Goal: Navigation & Orientation: Find specific page/section

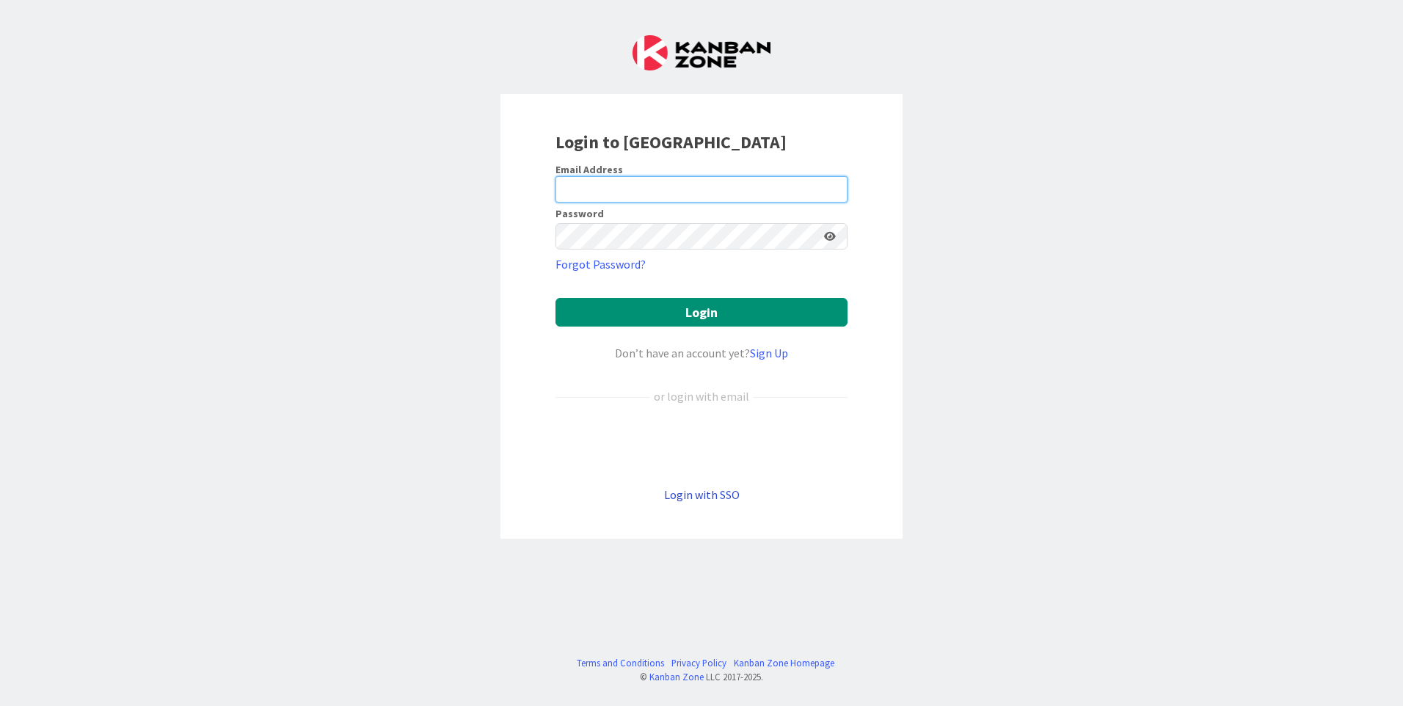
type input "[PERSON_NAME][EMAIL_ADDRESS][PERSON_NAME][DOMAIN_NAME]"
click at [690, 494] on link "Login with SSO" at bounding box center [702, 494] width 76 height 15
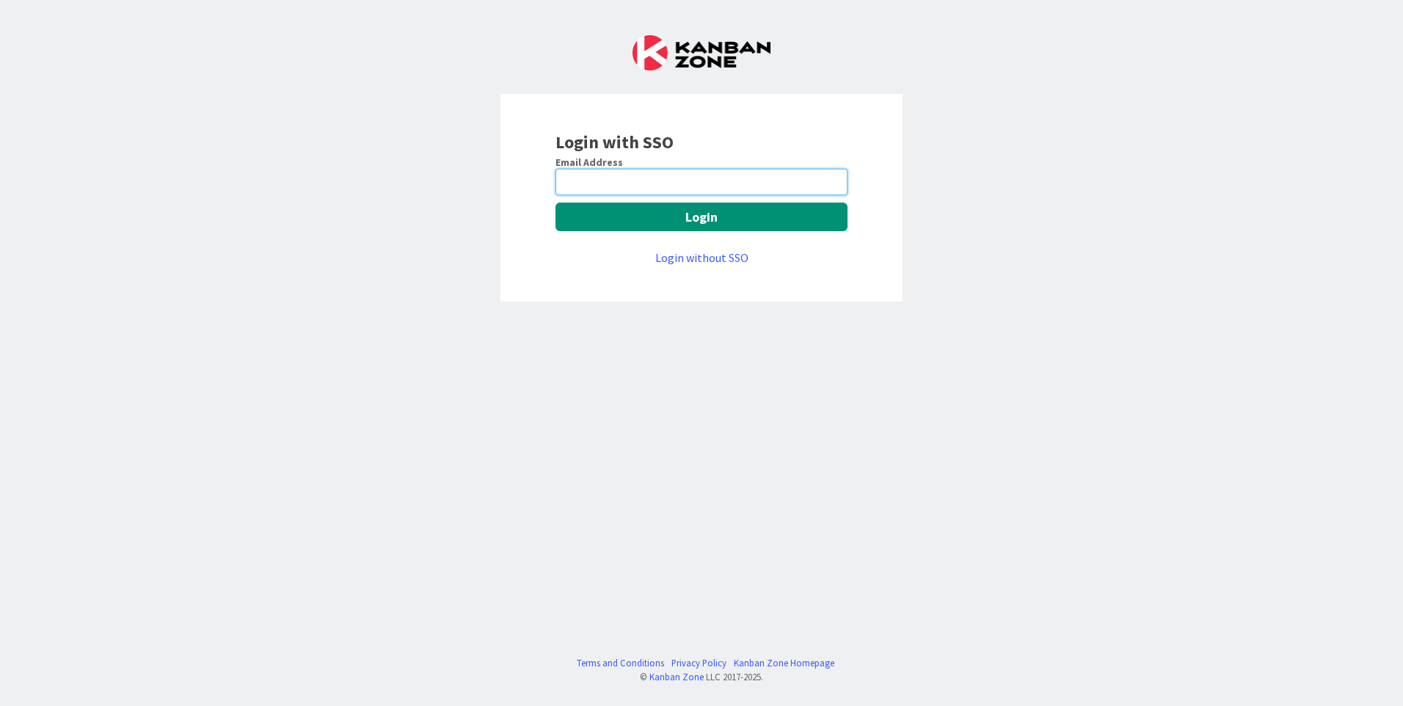
click at [643, 178] on input "email" at bounding box center [701, 182] width 292 height 26
type input "[PERSON_NAME][EMAIL_ADDRESS][PERSON_NAME][DOMAIN_NAME]"
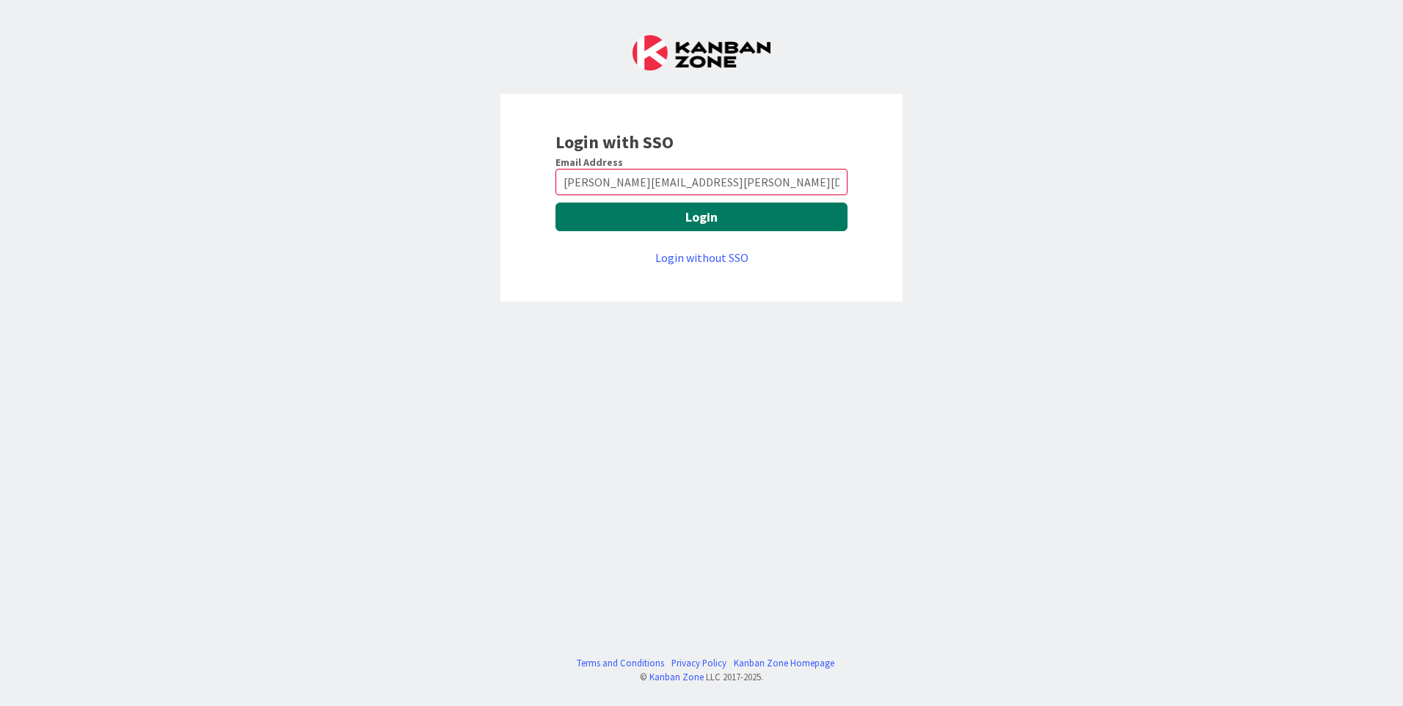
click at [667, 221] on button "Login" at bounding box center [701, 216] width 292 height 29
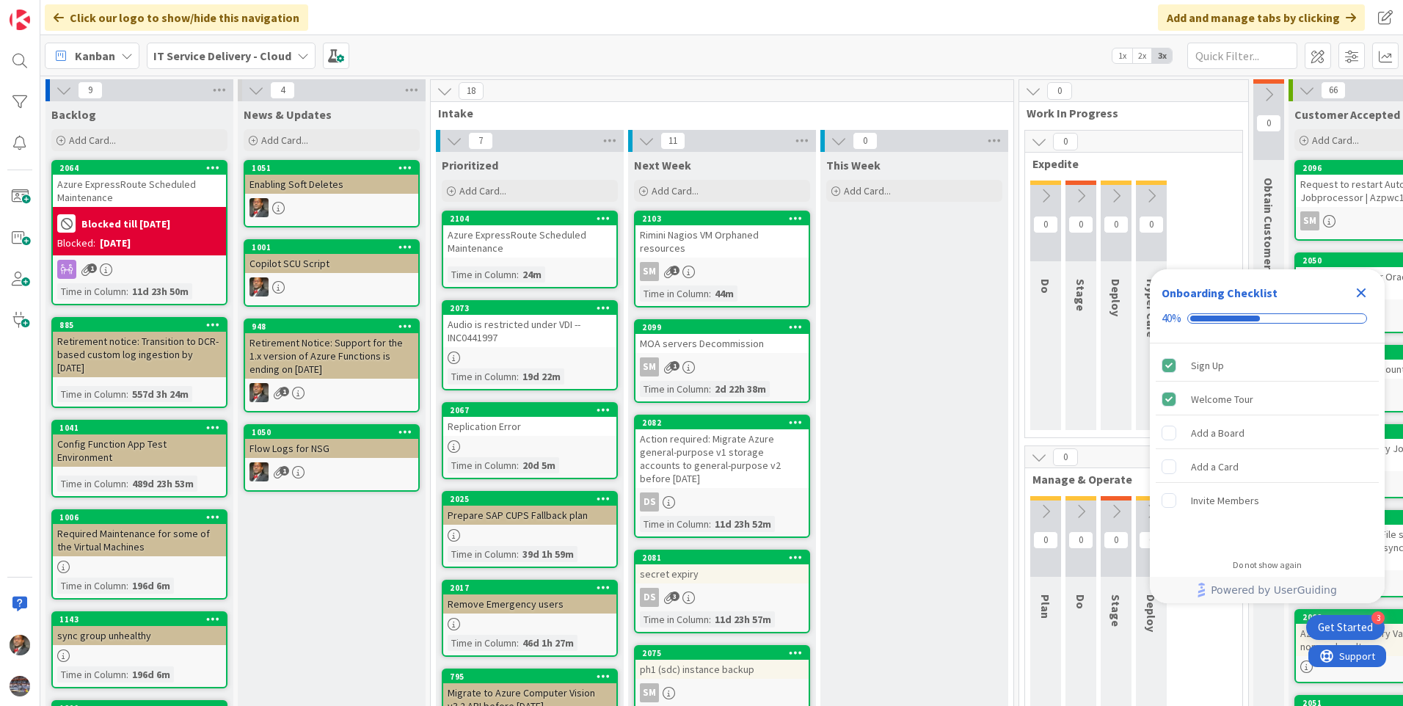
click at [302, 55] on icon at bounding box center [303, 56] width 12 height 12
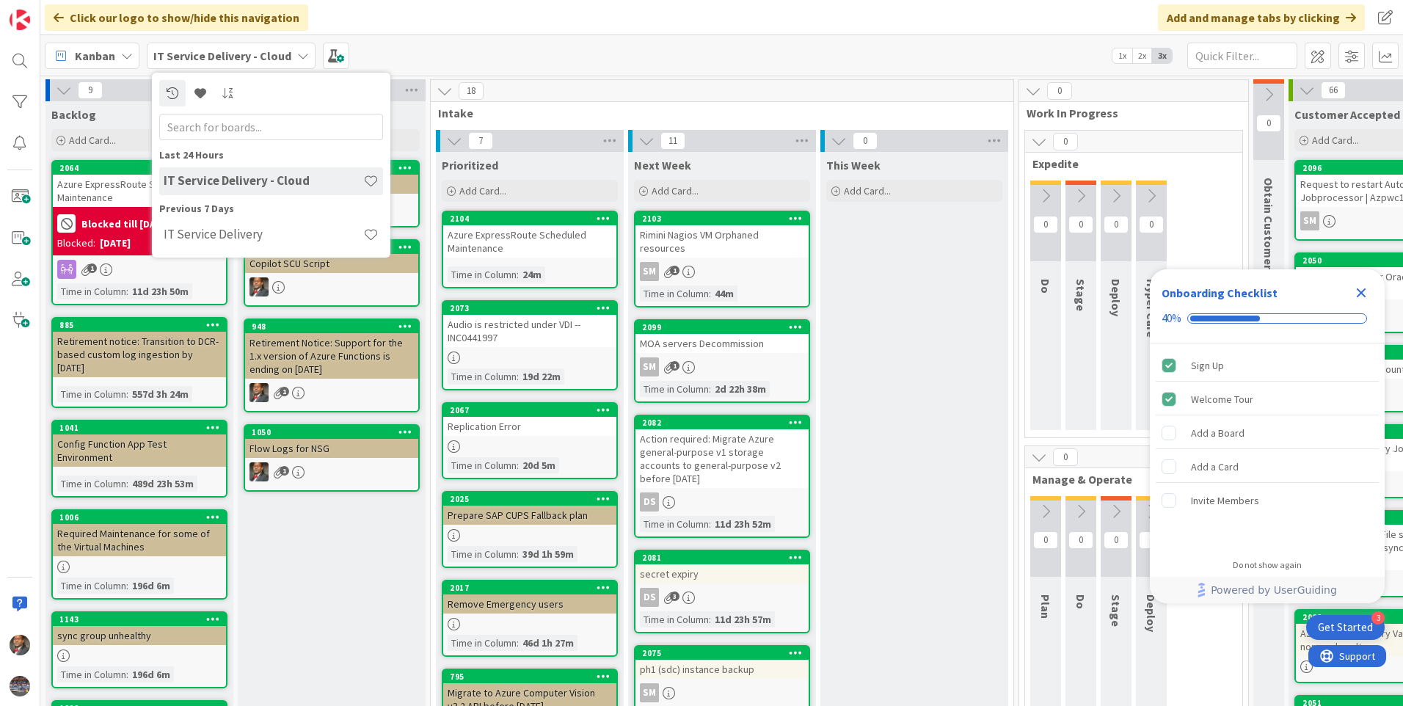
click at [495, 15] on div "Click our logo to show/hide this navigation Add and manage tabs by clicking" at bounding box center [721, 17] width 1362 height 35
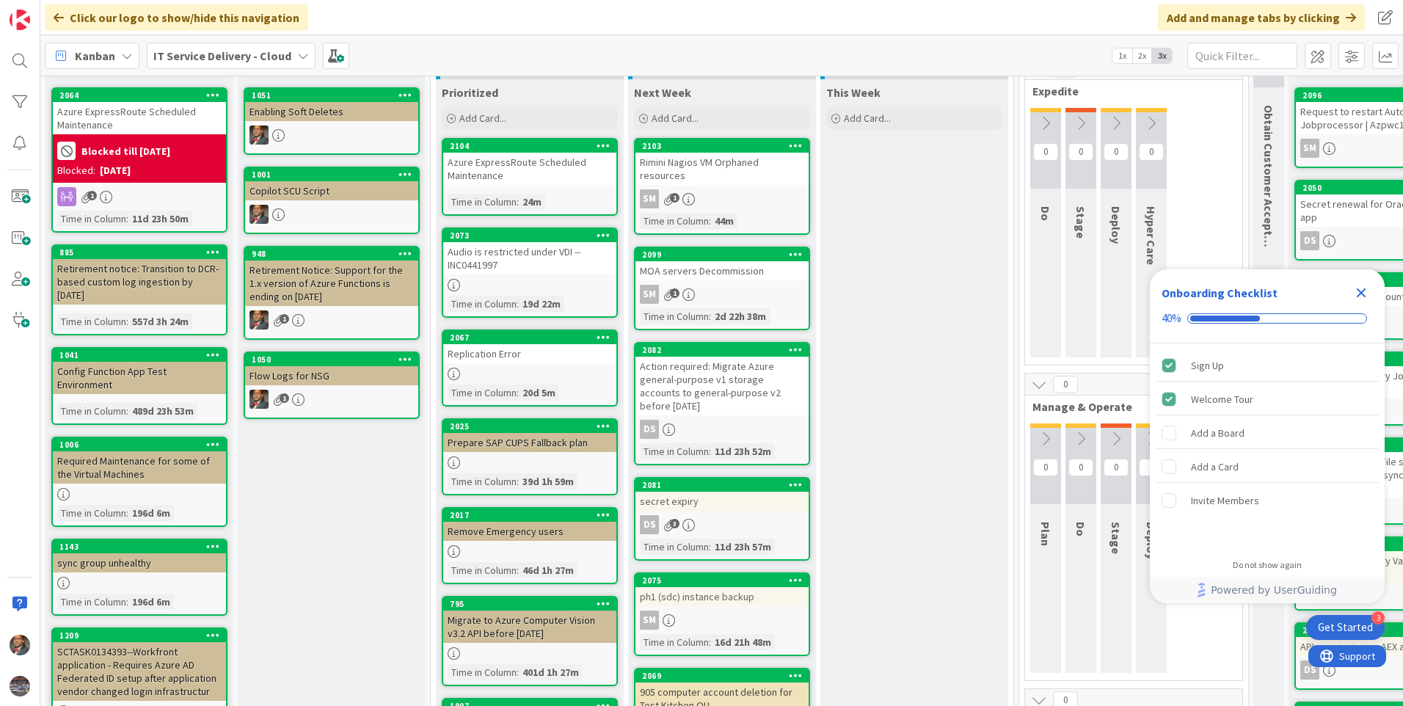
scroll to position [73, 0]
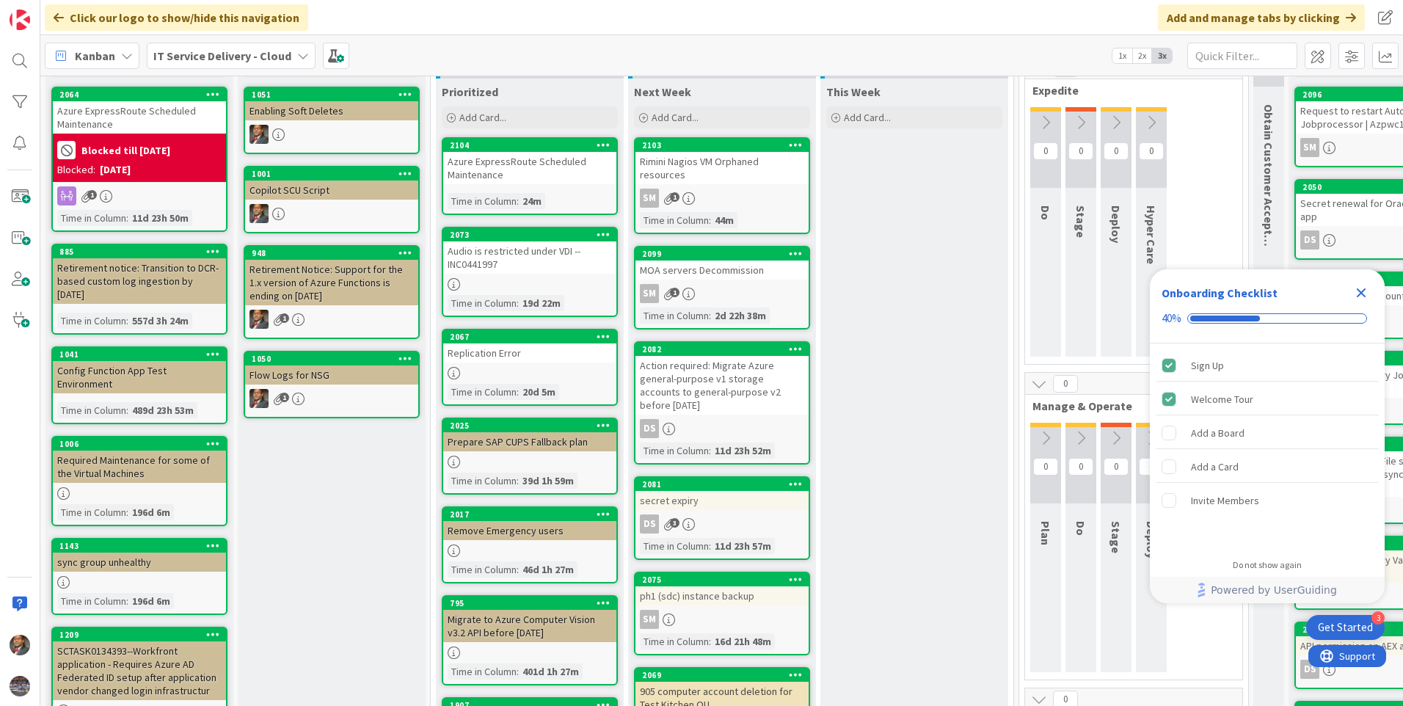
click at [519, 167] on div "Azure ExpressRoute Scheduled Maintenance" at bounding box center [529, 168] width 173 height 32
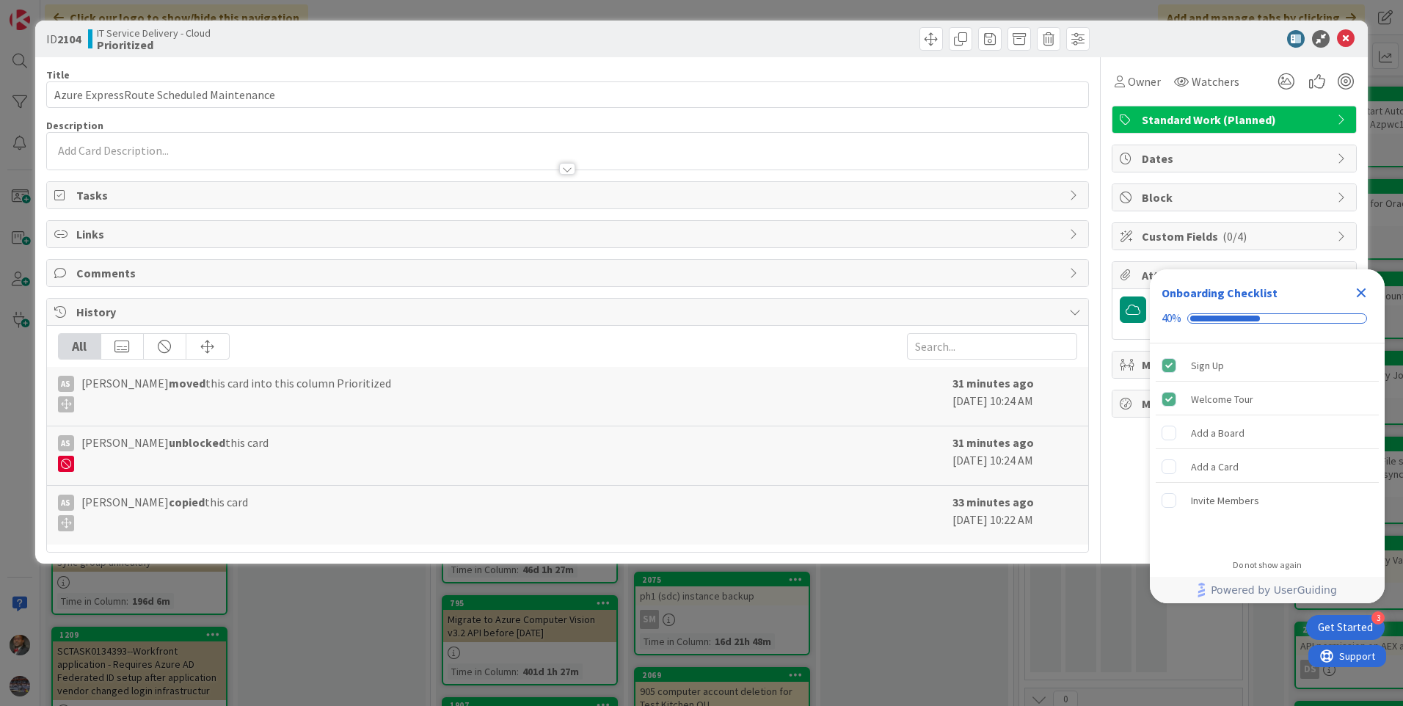
click at [1358, 291] on icon "Close Checklist" at bounding box center [1362, 293] width 10 height 10
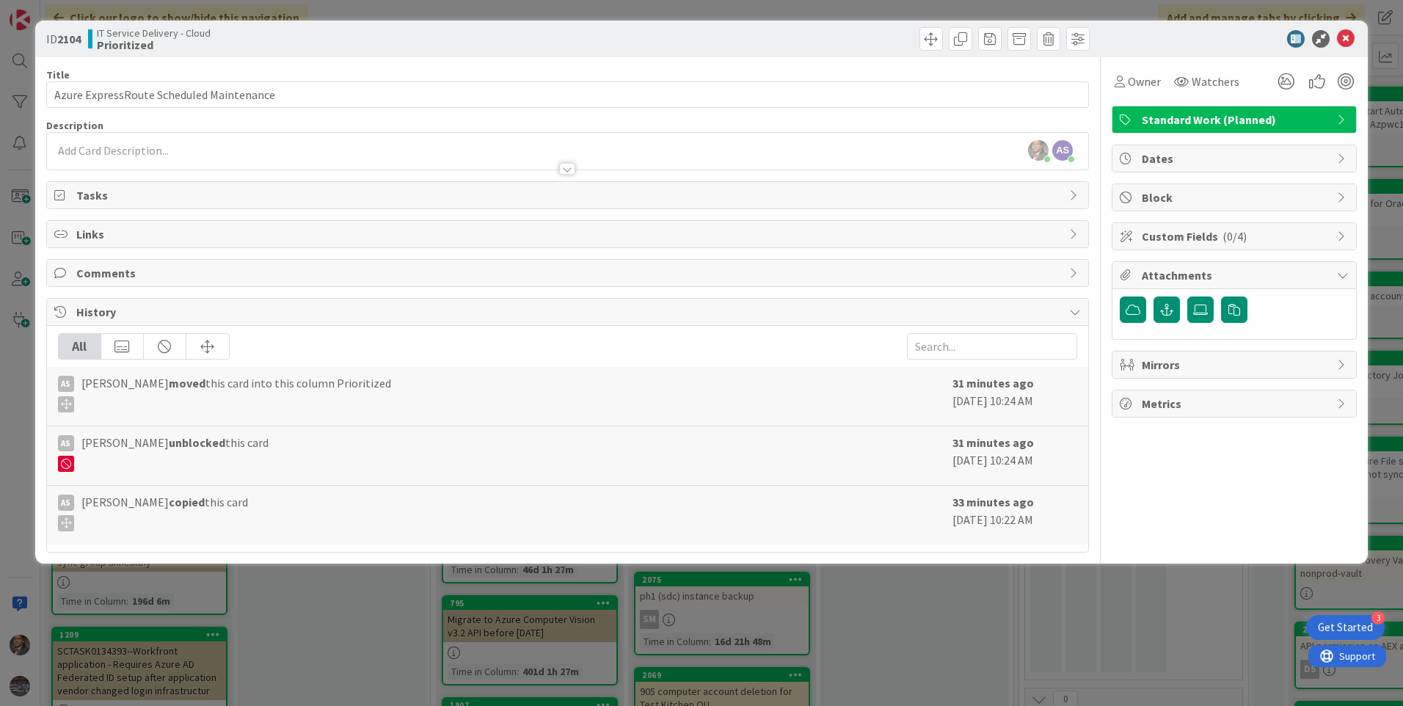
click at [561, 168] on div at bounding box center [567, 169] width 16 height 12
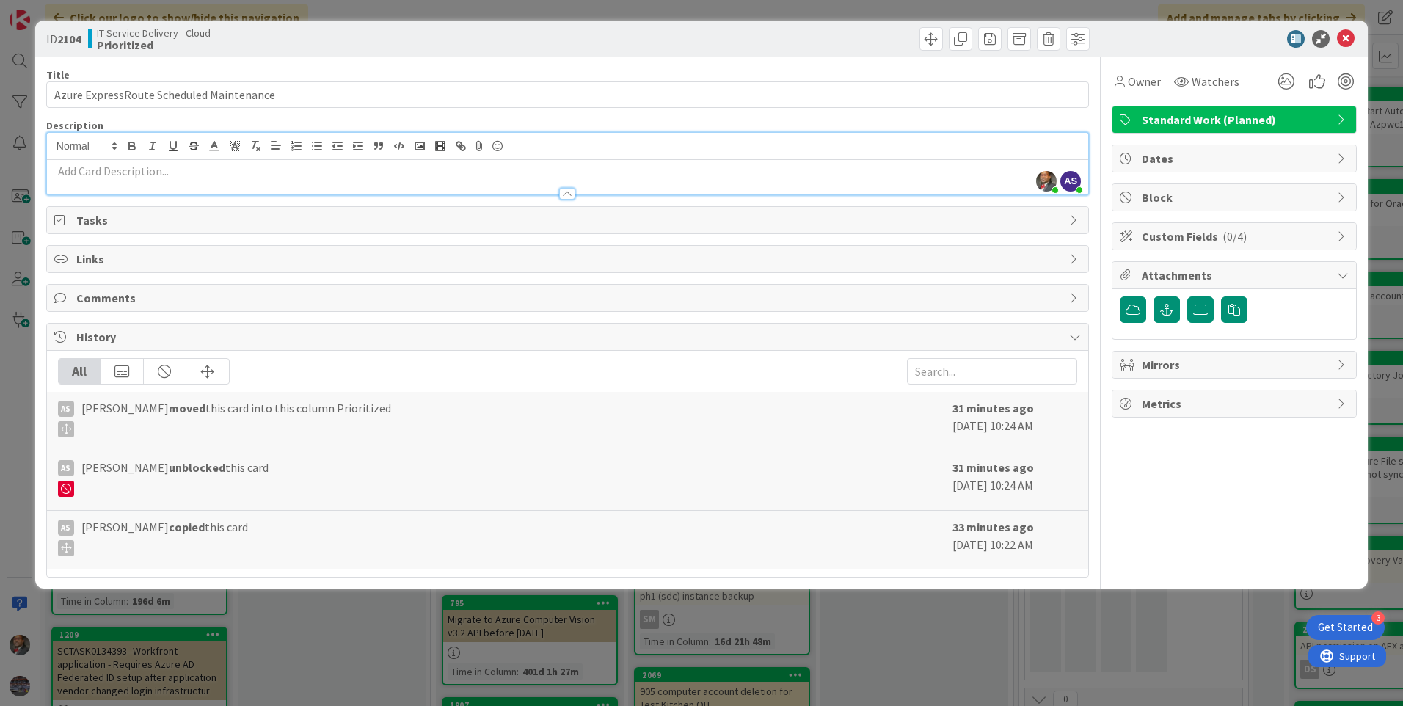
click at [565, 191] on div at bounding box center [567, 194] width 16 height 12
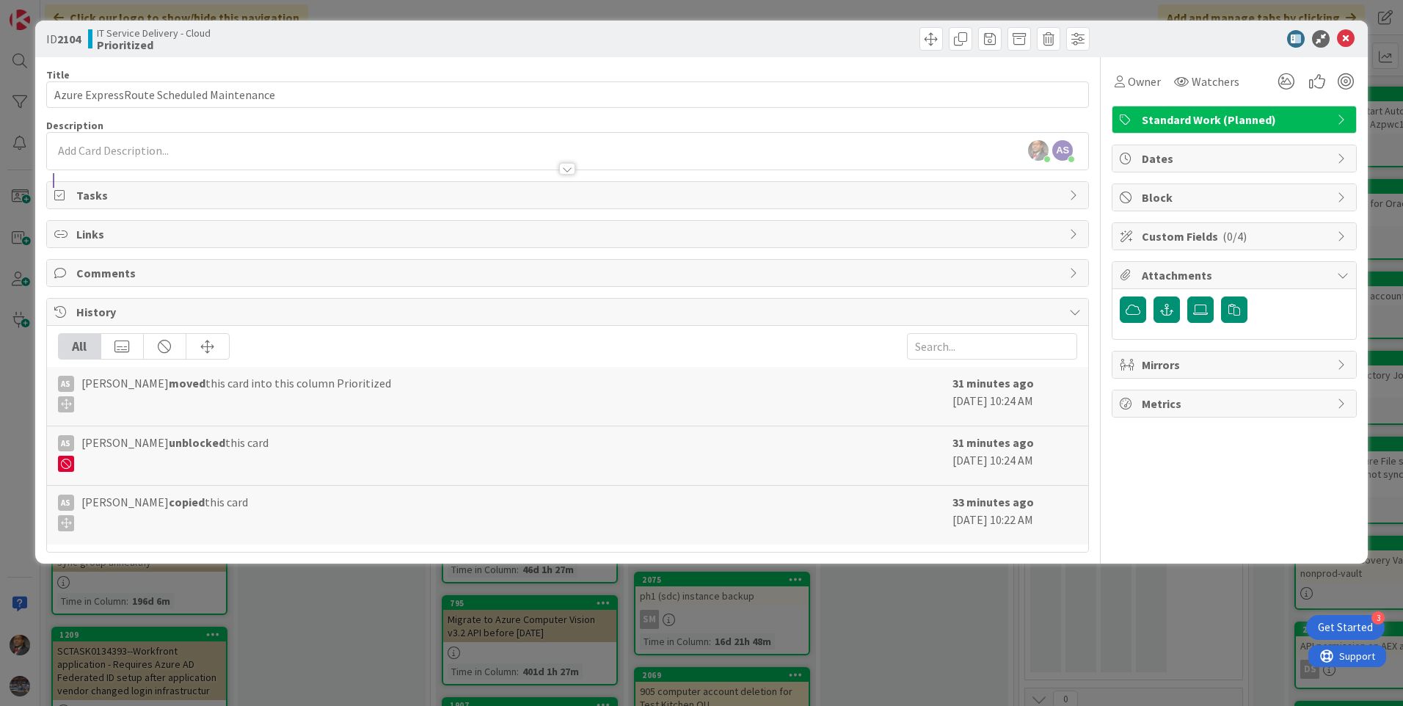
click at [564, 169] on div at bounding box center [567, 169] width 16 height 12
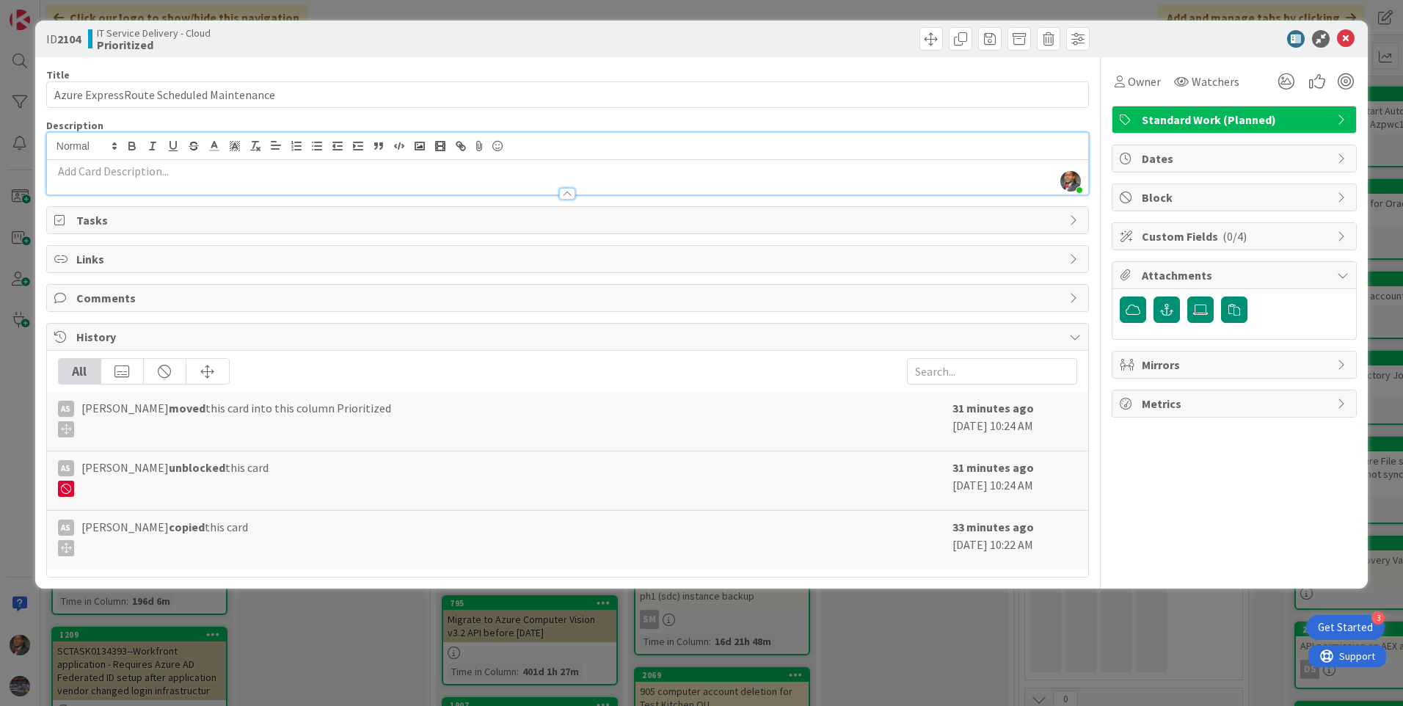
click at [562, 192] on div at bounding box center [567, 194] width 16 height 12
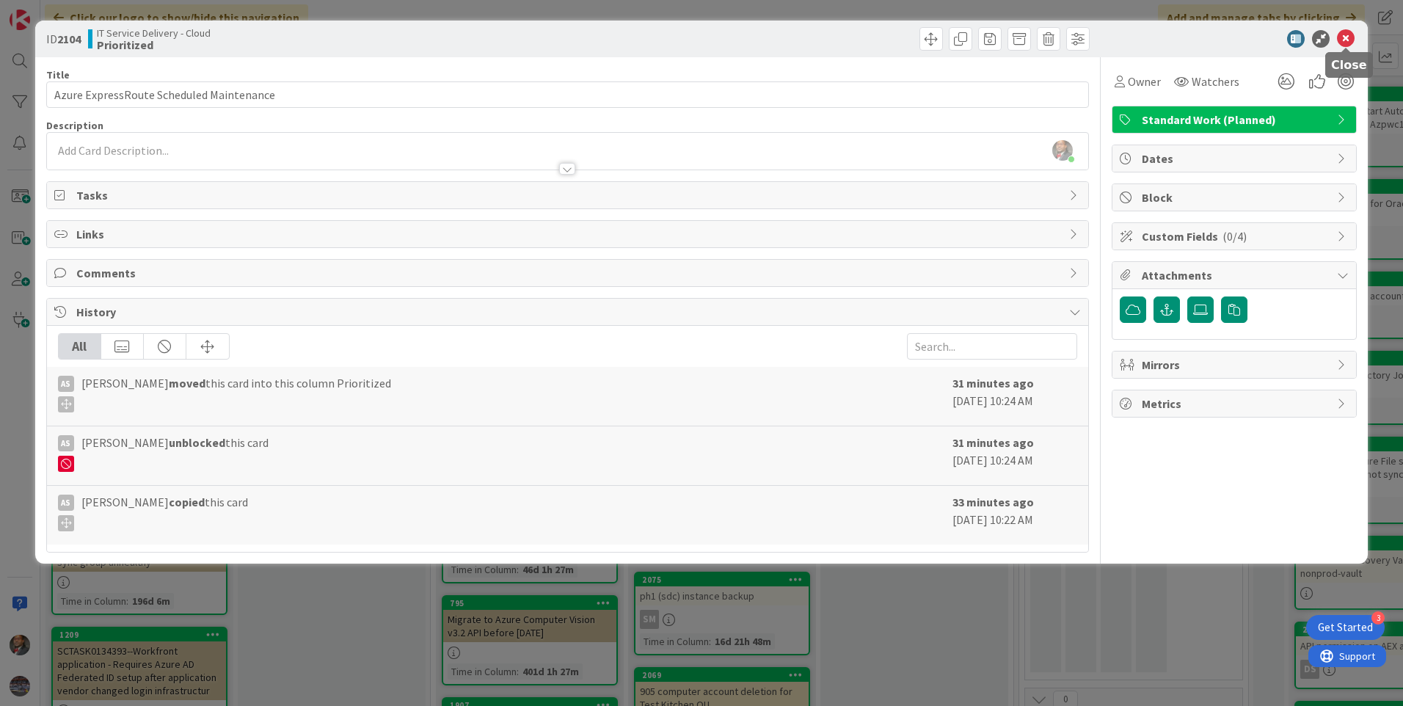
click at [1346, 39] on icon at bounding box center [1346, 39] width 18 height 18
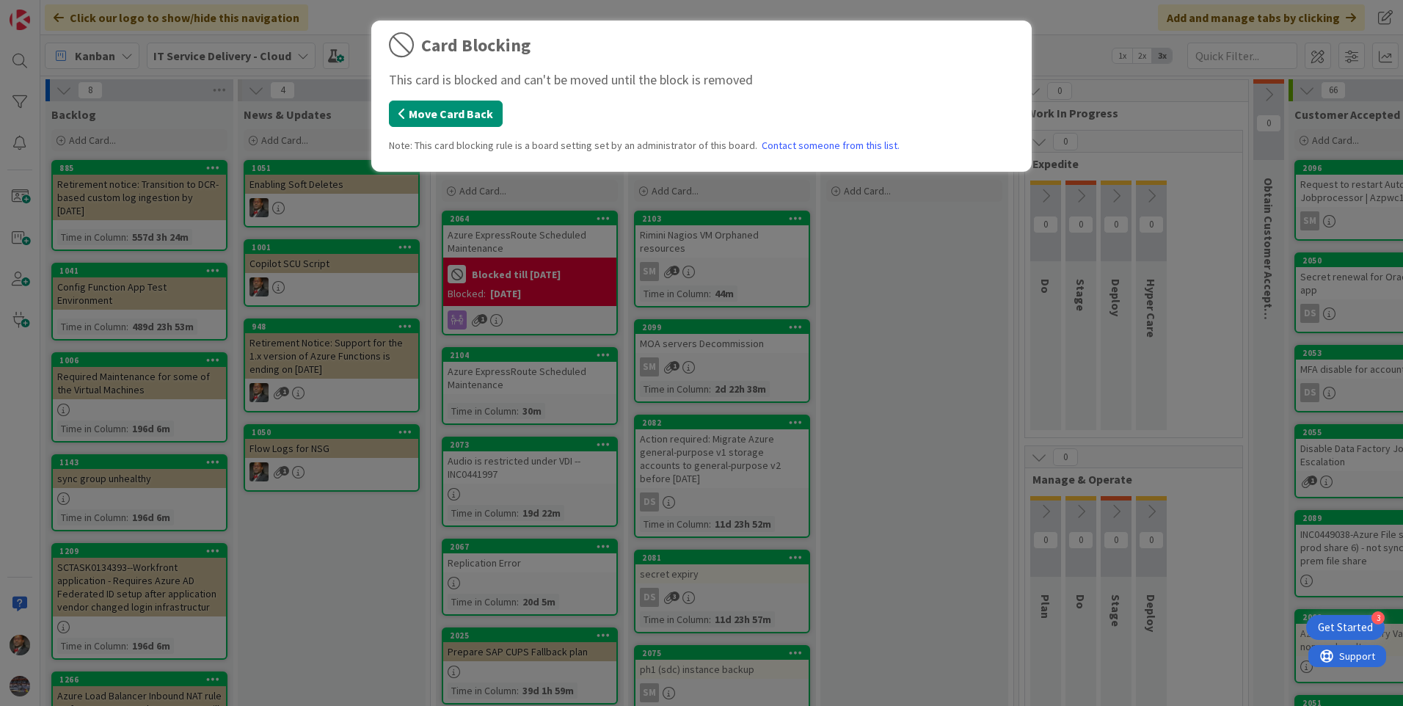
click at [452, 119] on button "Move Card Back" at bounding box center [446, 114] width 114 height 26
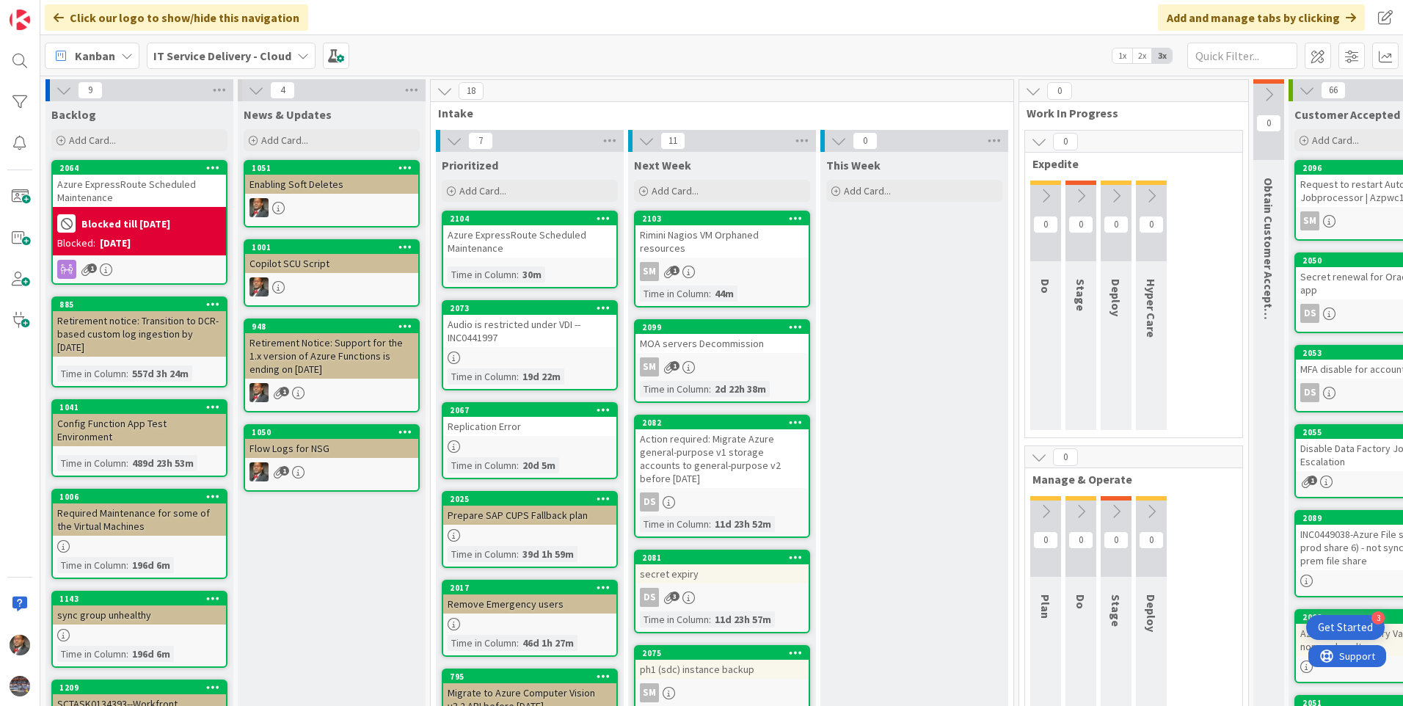
click at [123, 236] on div "09/24/2025" at bounding box center [115, 243] width 31 height 15
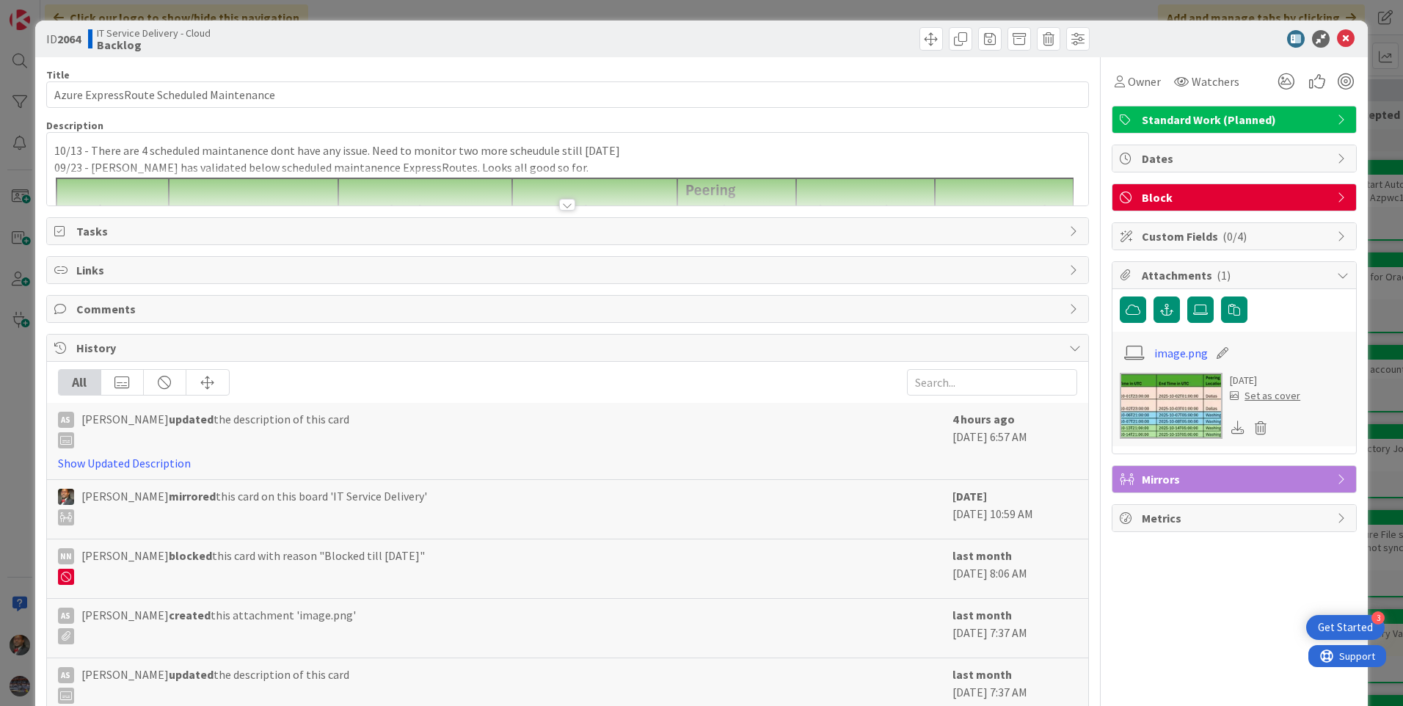
click at [559, 204] on div at bounding box center [567, 205] width 16 height 12
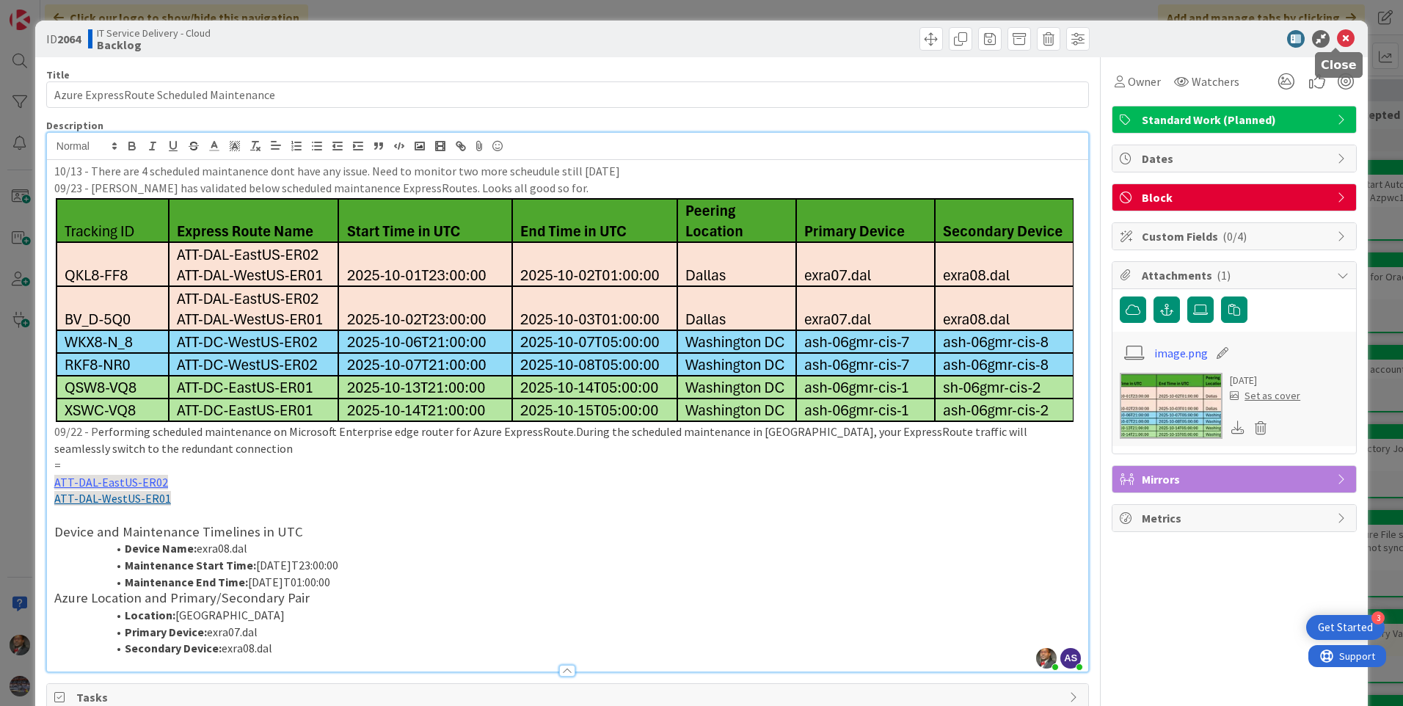
click at [1337, 45] on icon at bounding box center [1346, 39] width 18 height 18
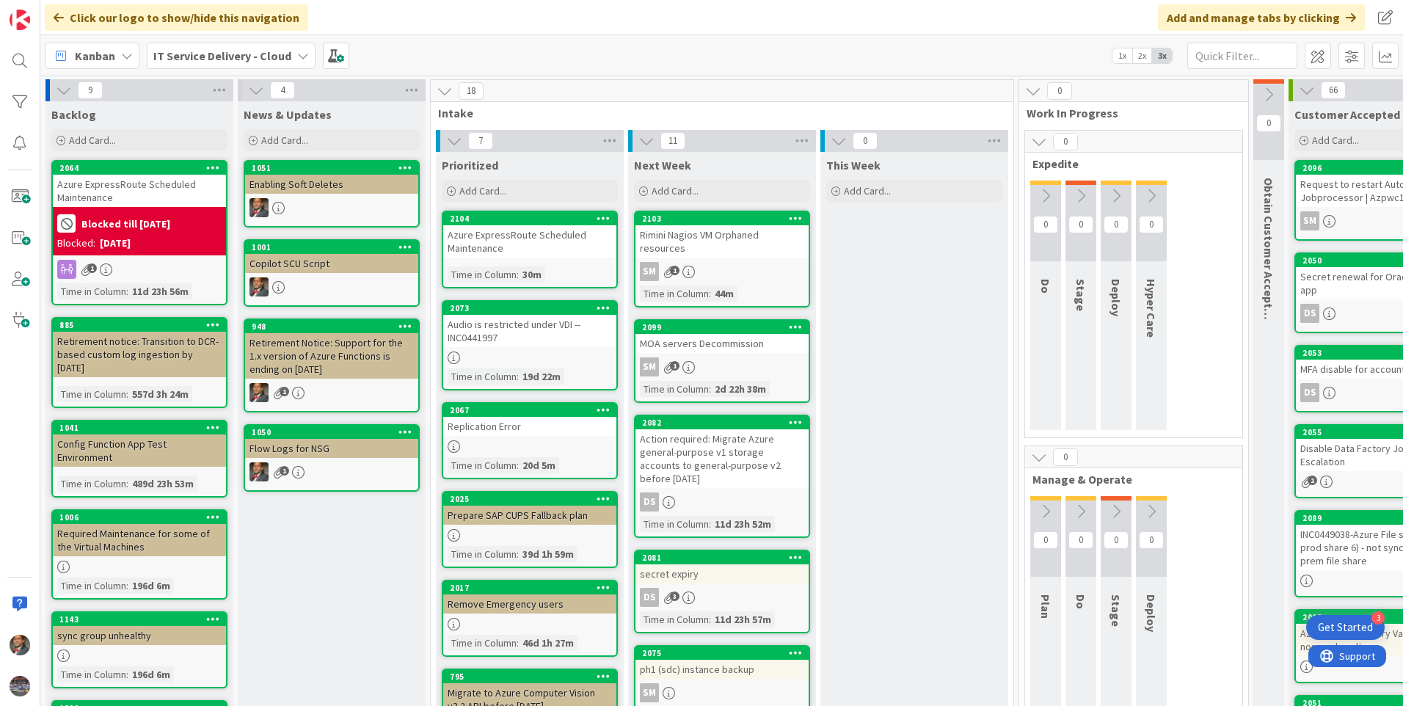
click at [497, 352] on div at bounding box center [529, 357] width 173 height 12
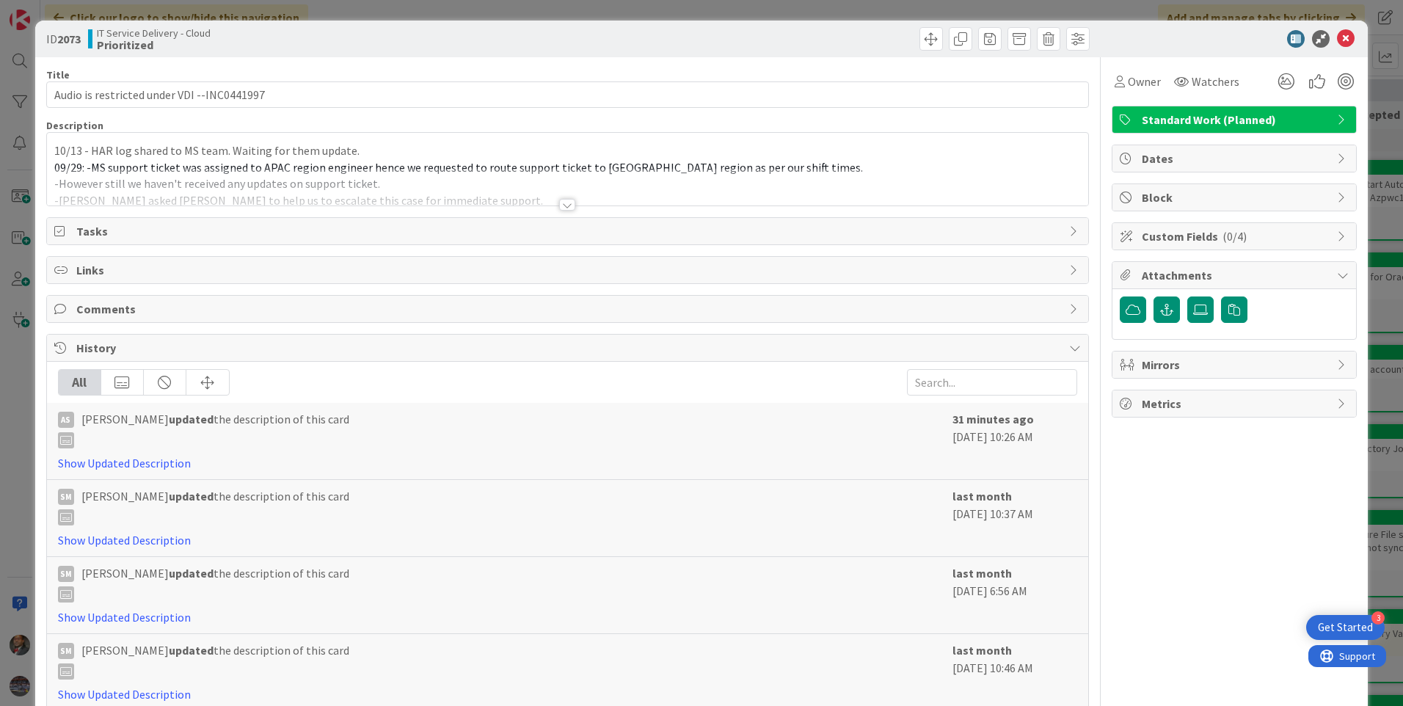
click at [563, 204] on div at bounding box center [567, 205] width 16 height 12
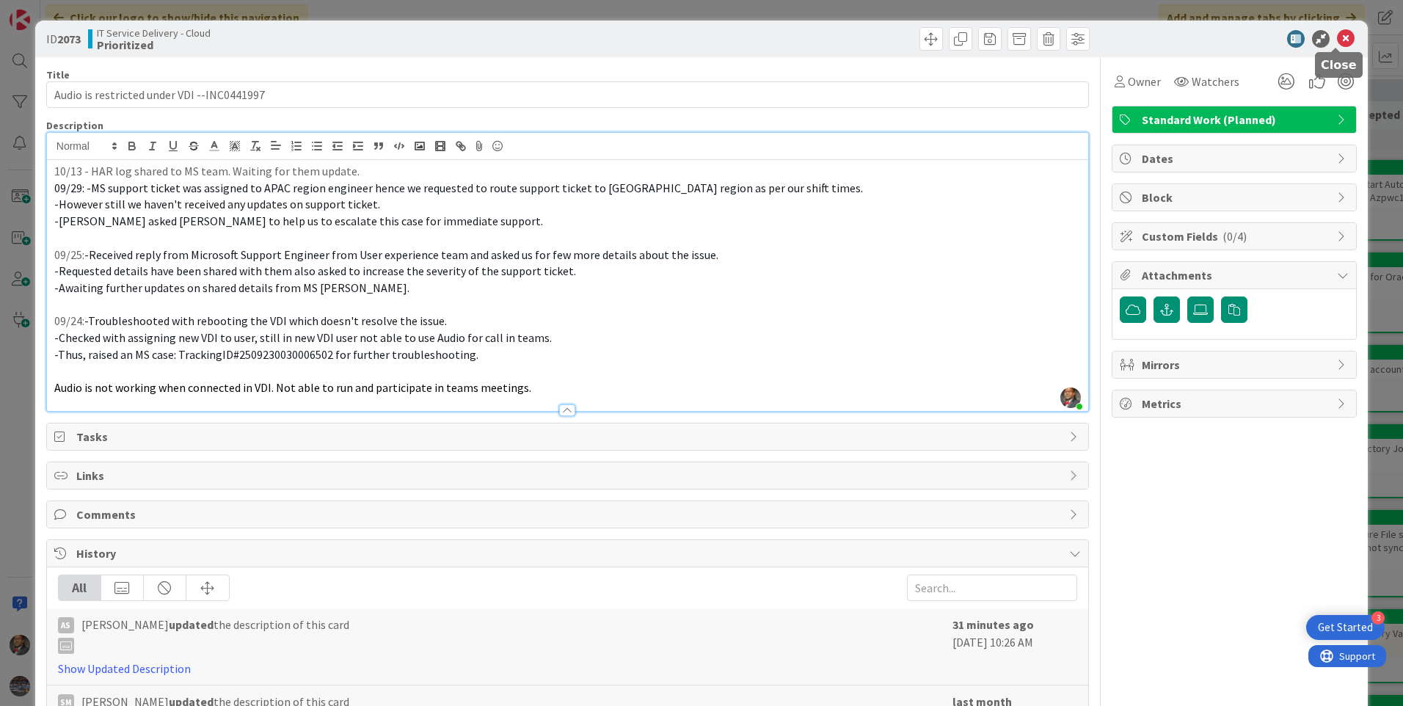
click at [1337, 41] on icon at bounding box center [1346, 39] width 18 height 18
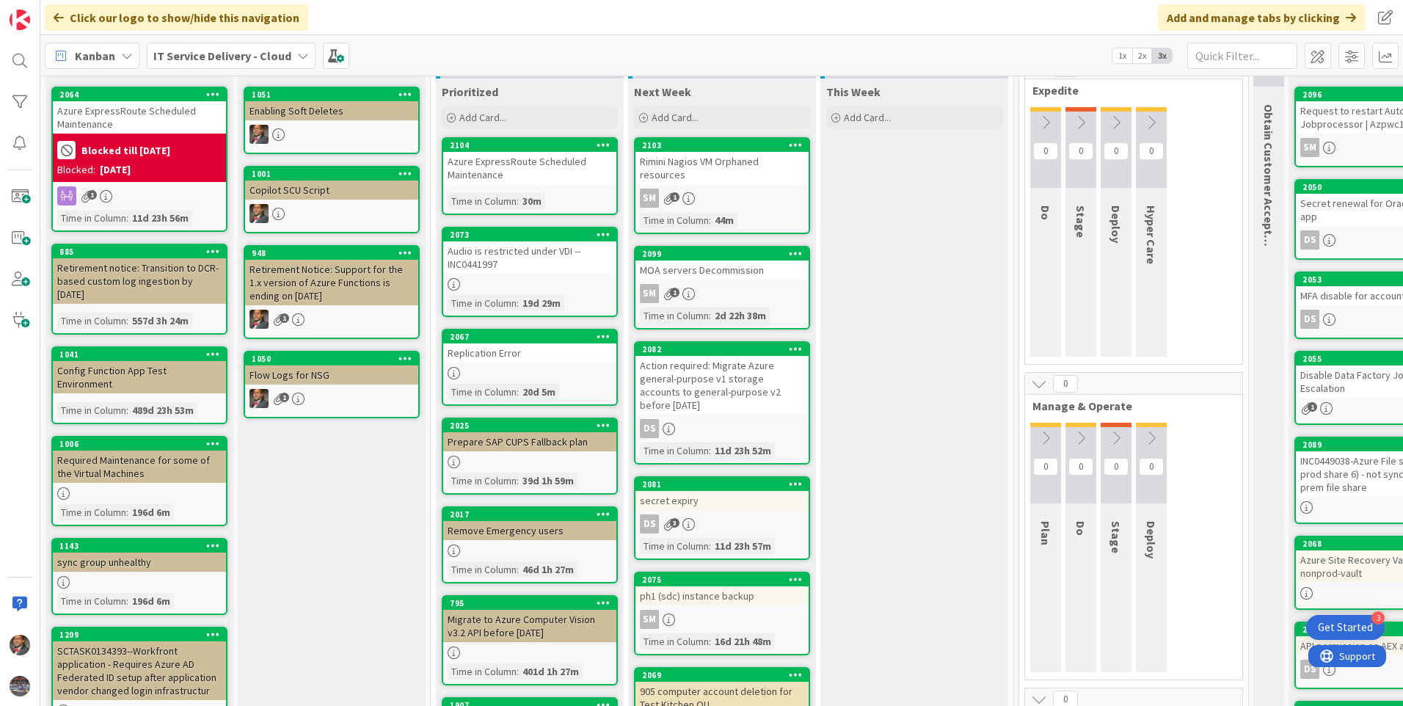
click at [555, 360] on div "Replication Error" at bounding box center [529, 352] width 173 height 19
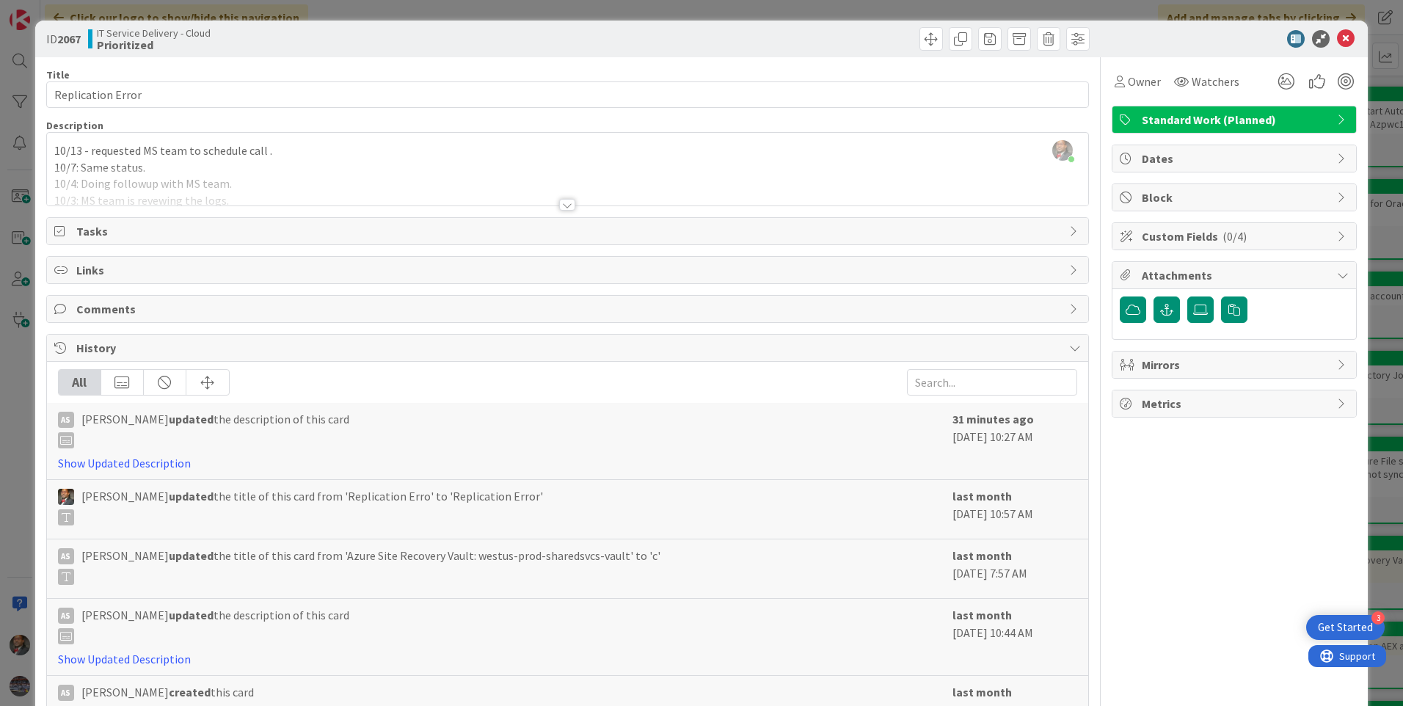
click at [560, 203] on div at bounding box center [567, 205] width 16 height 12
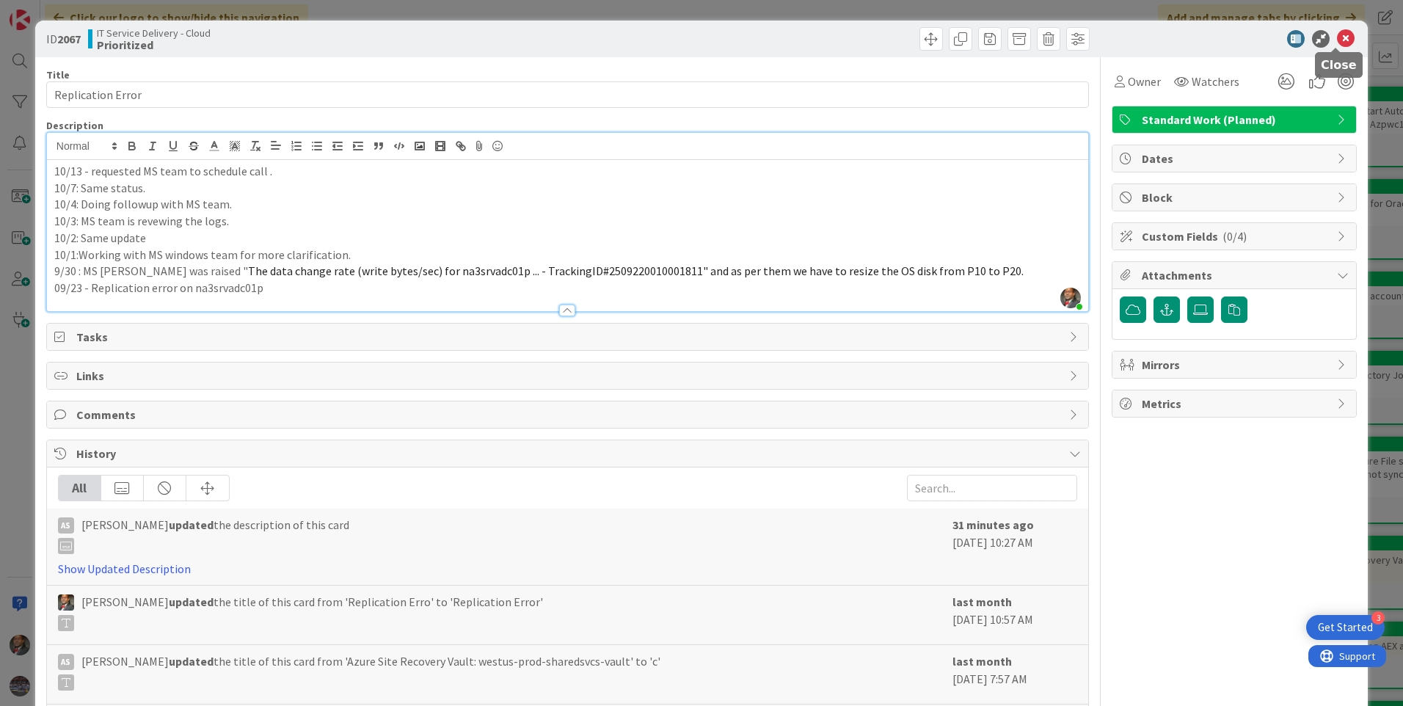
click at [1337, 38] on icon at bounding box center [1346, 39] width 18 height 18
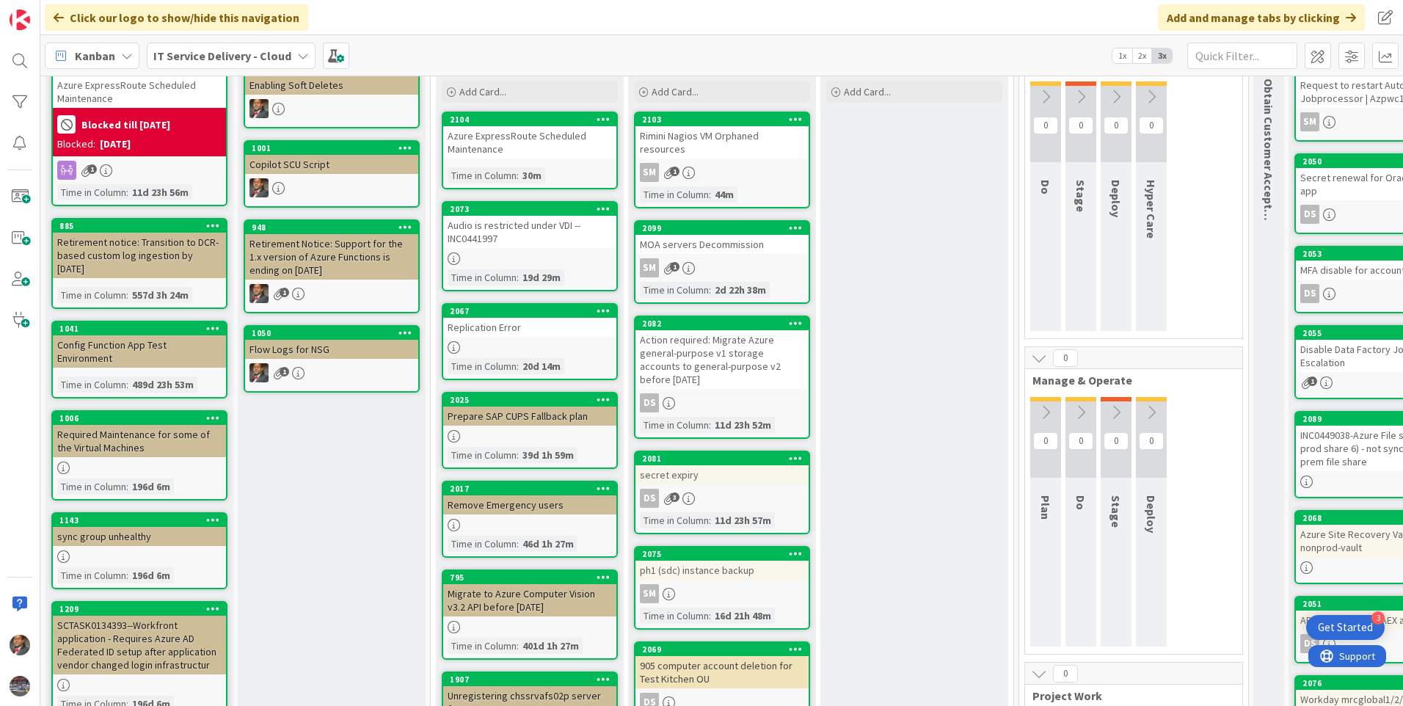
scroll to position [73, 0]
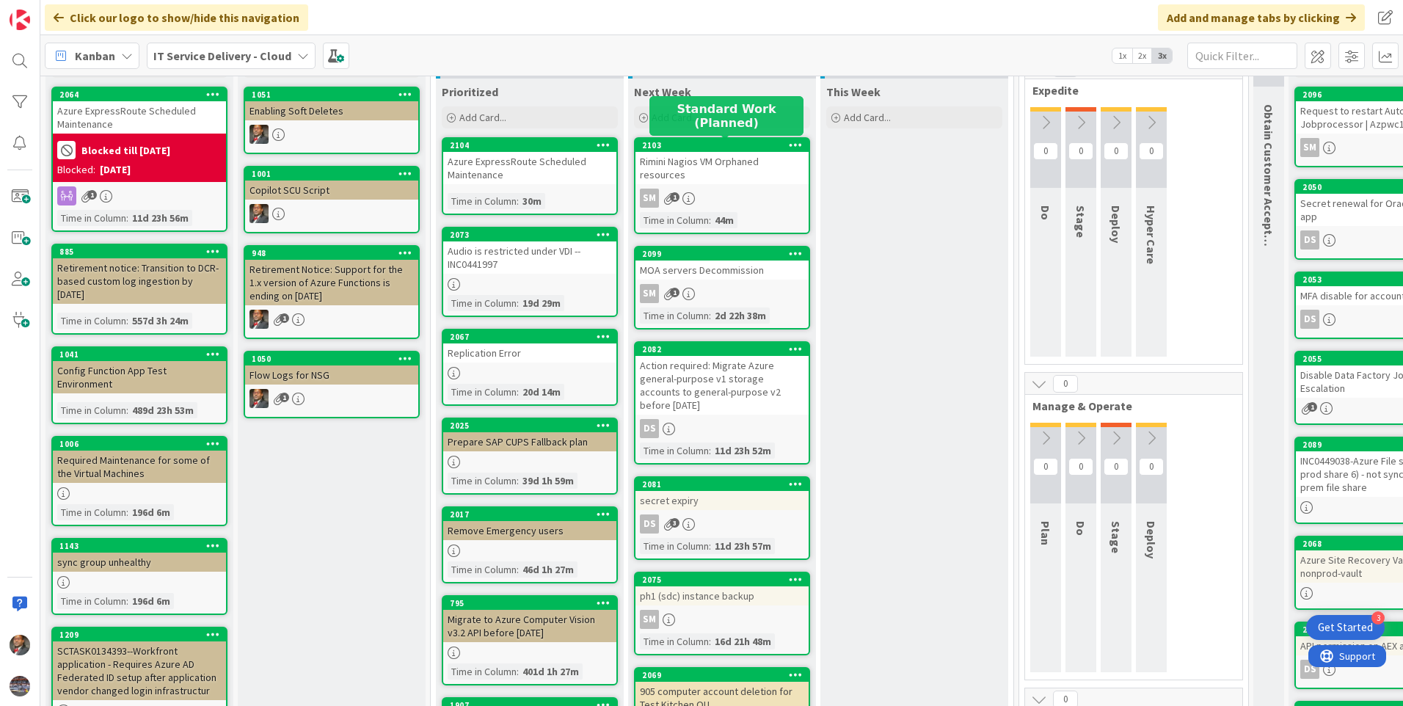
click at [698, 157] on div "Rimini Nagios VM Orphaned resources" at bounding box center [721, 168] width 173 height 32
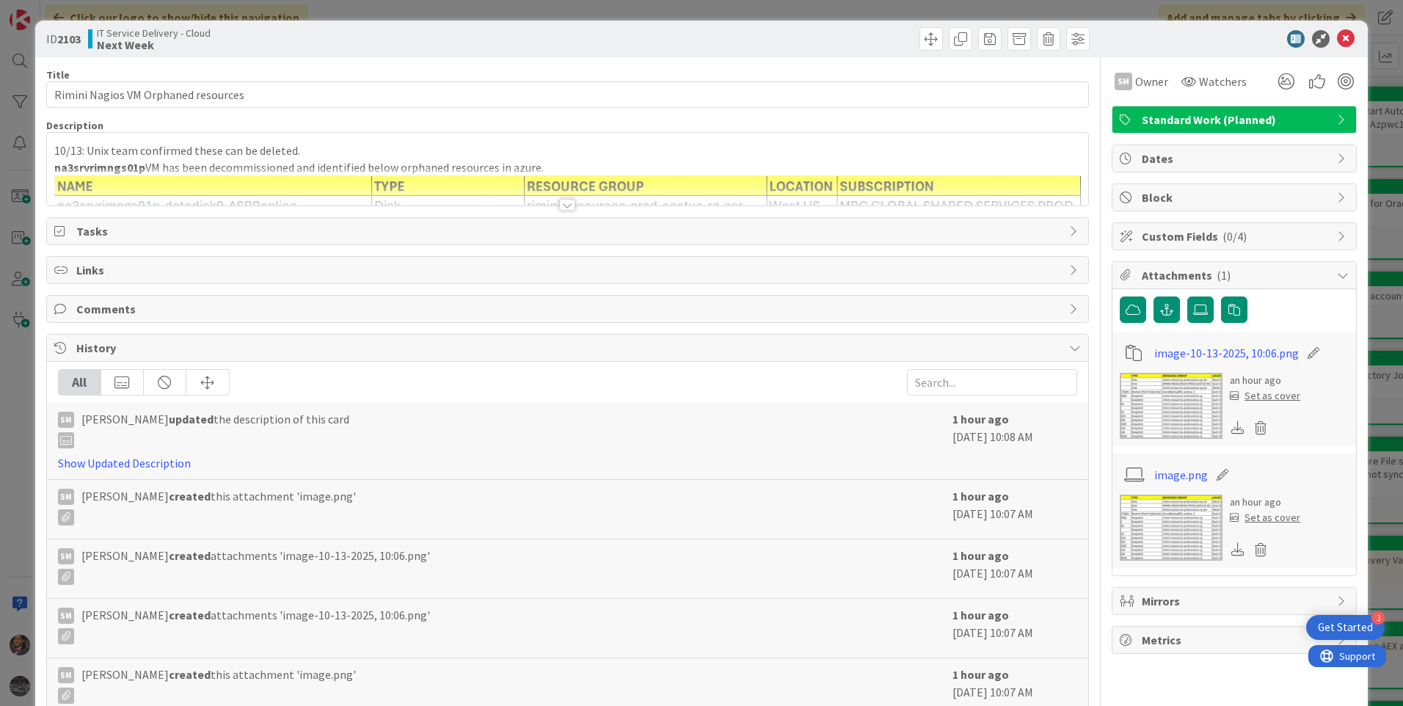
click at [559, 205] on div at bounding box center [567, 205] width 16 height 12
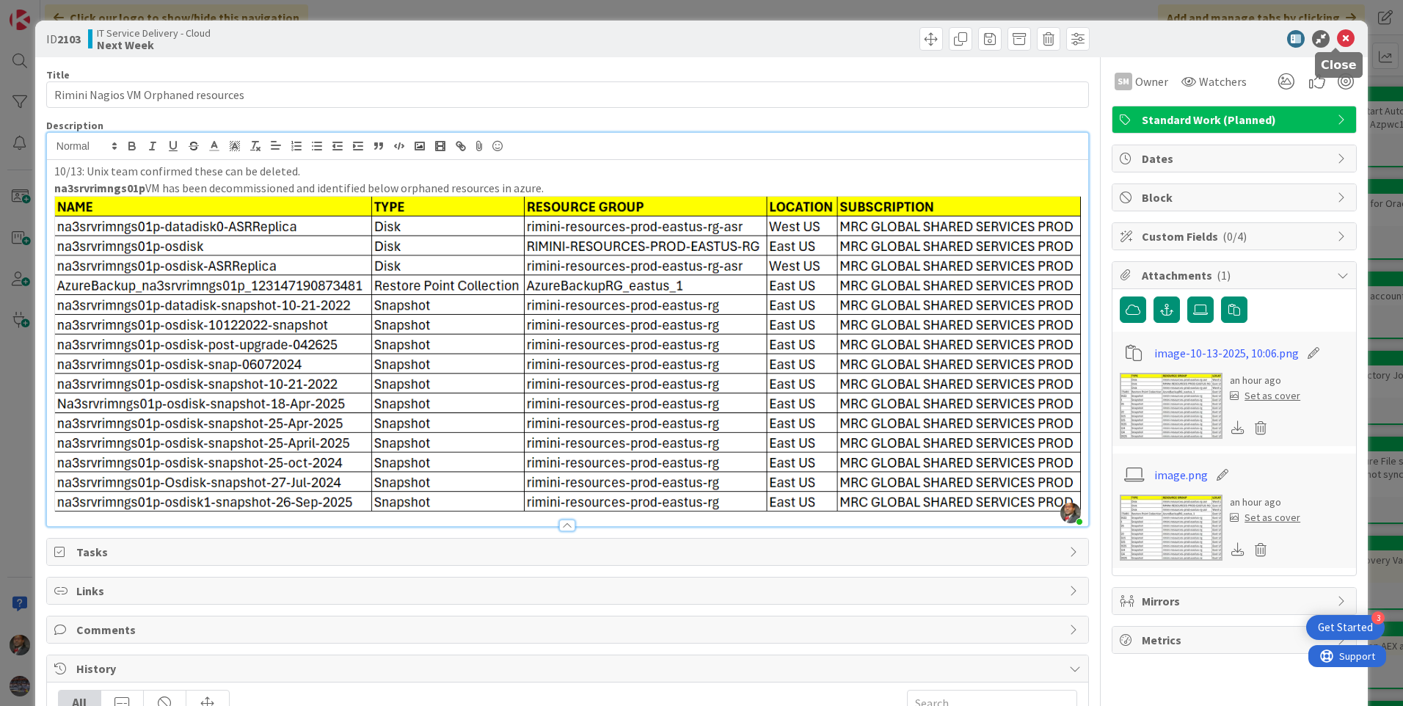
click at [1337, 40] on icon at bounding box center [1346, 39] width 18 height 18
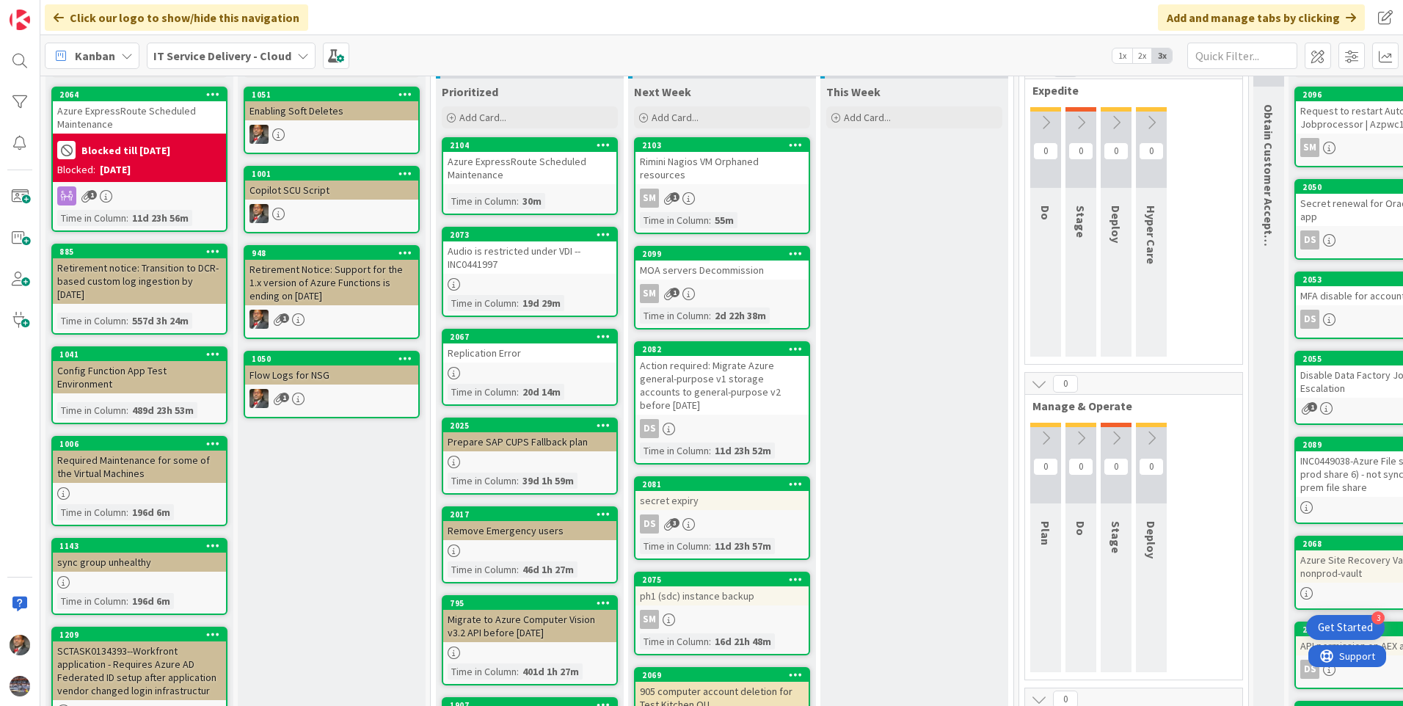
click at [738, 260] on div "MOA servers Decommission" at bounding box center [721, 269] width 173 height 19
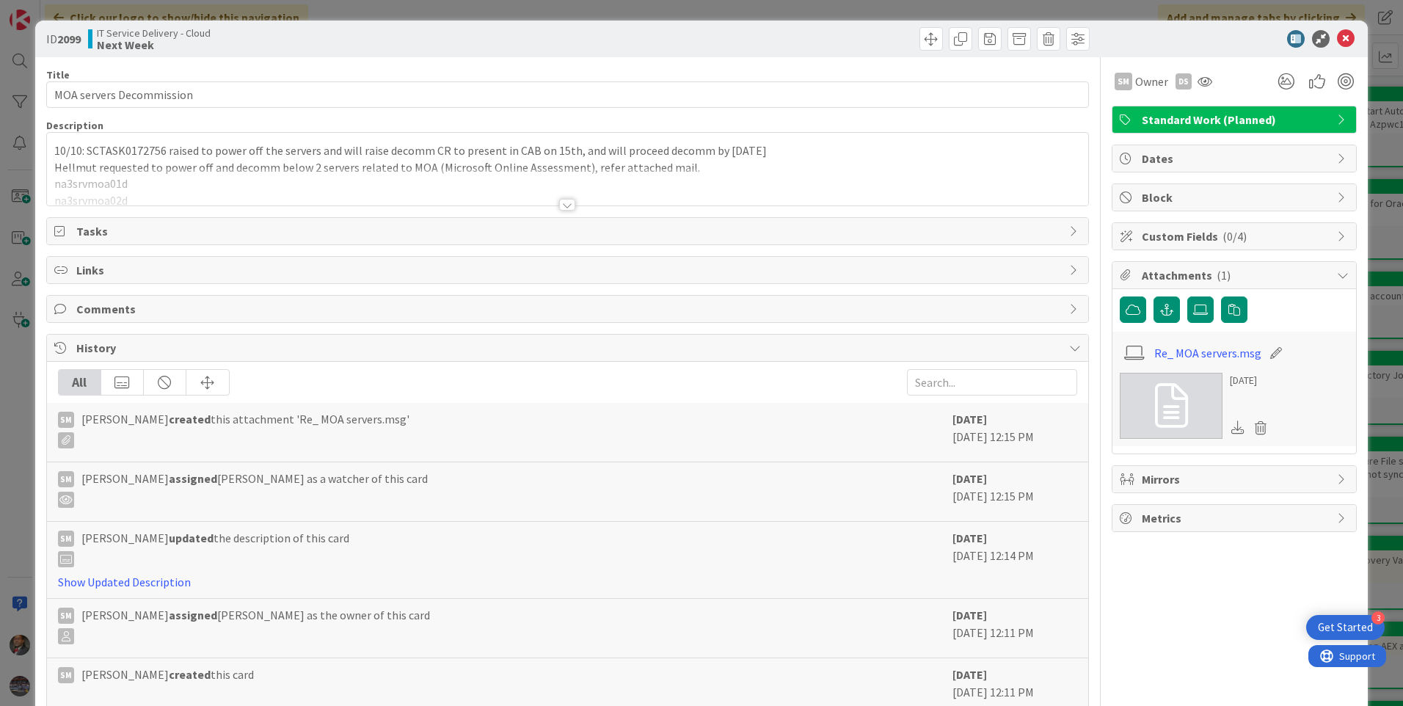
click at [561, 204] on div at bounding box center [567, 205] width 16 height 12
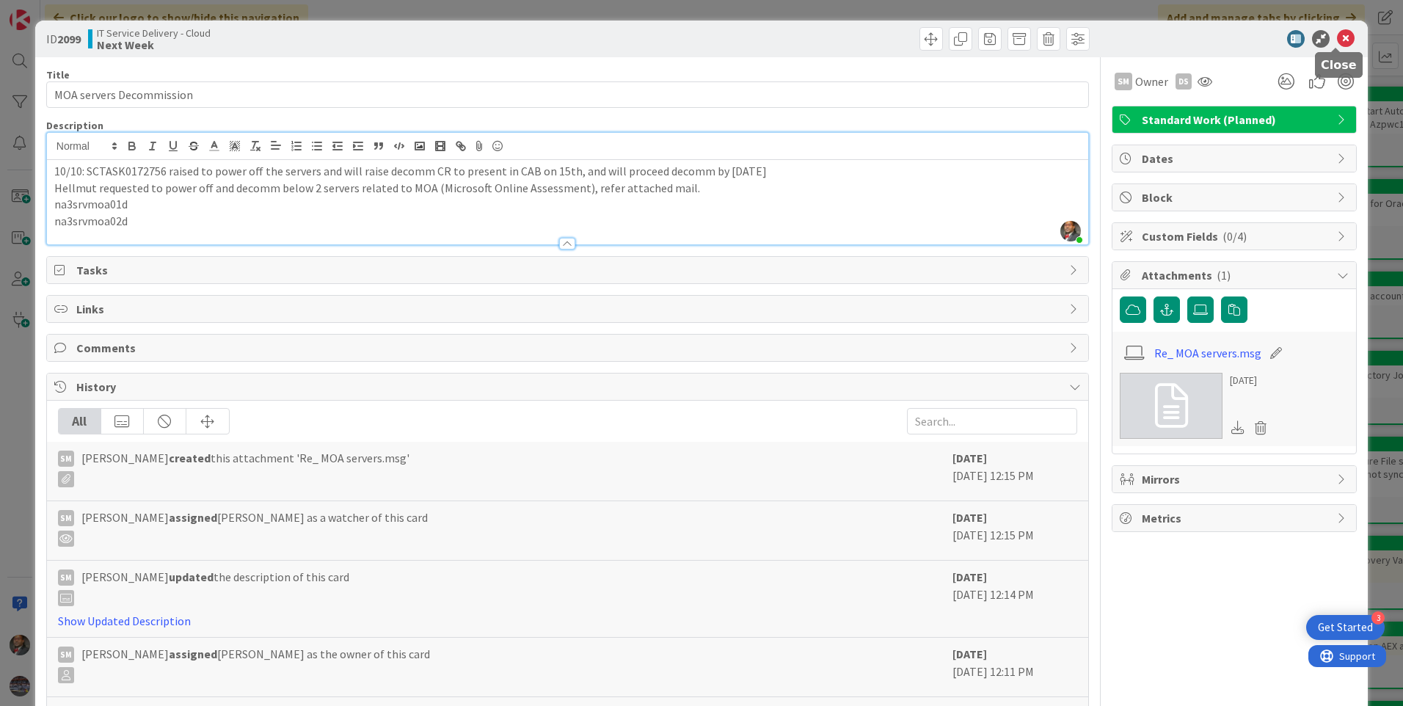
click at [1337, 44] on icon at bounding box center [1346, 39] width 18 height 18
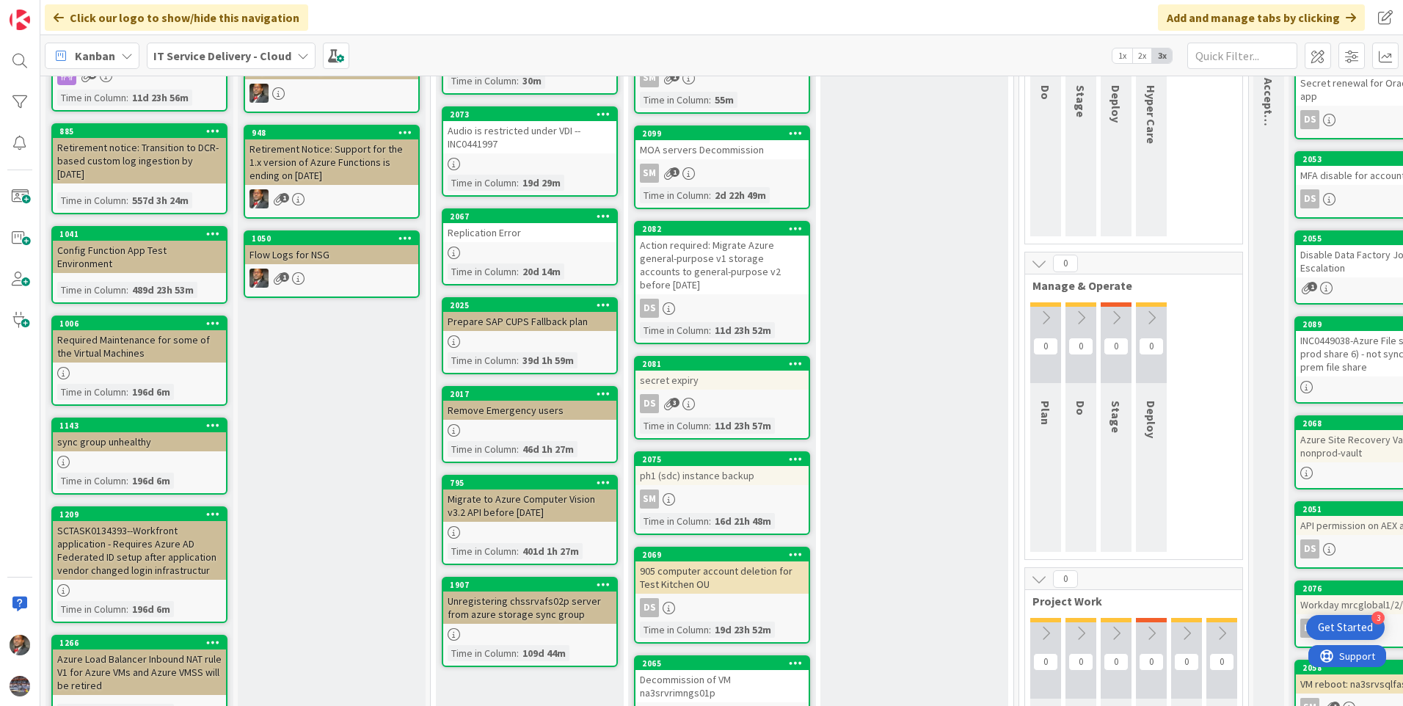
scroll to position [220, 0]
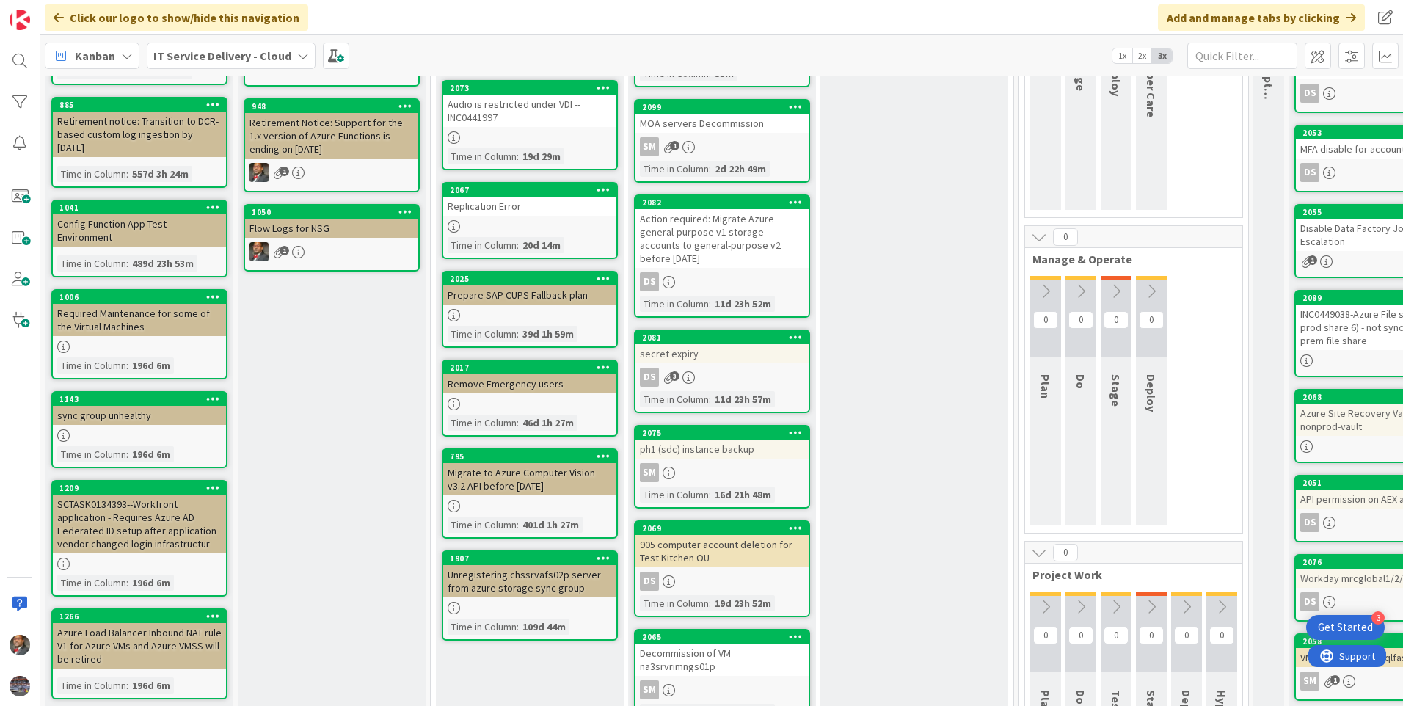
click at [687, 447] on div "2075 ph1 (sdc) instance backup SM Time in Column : 16d 21h 48m" at bounding box center [722, 467] width 176 height 84
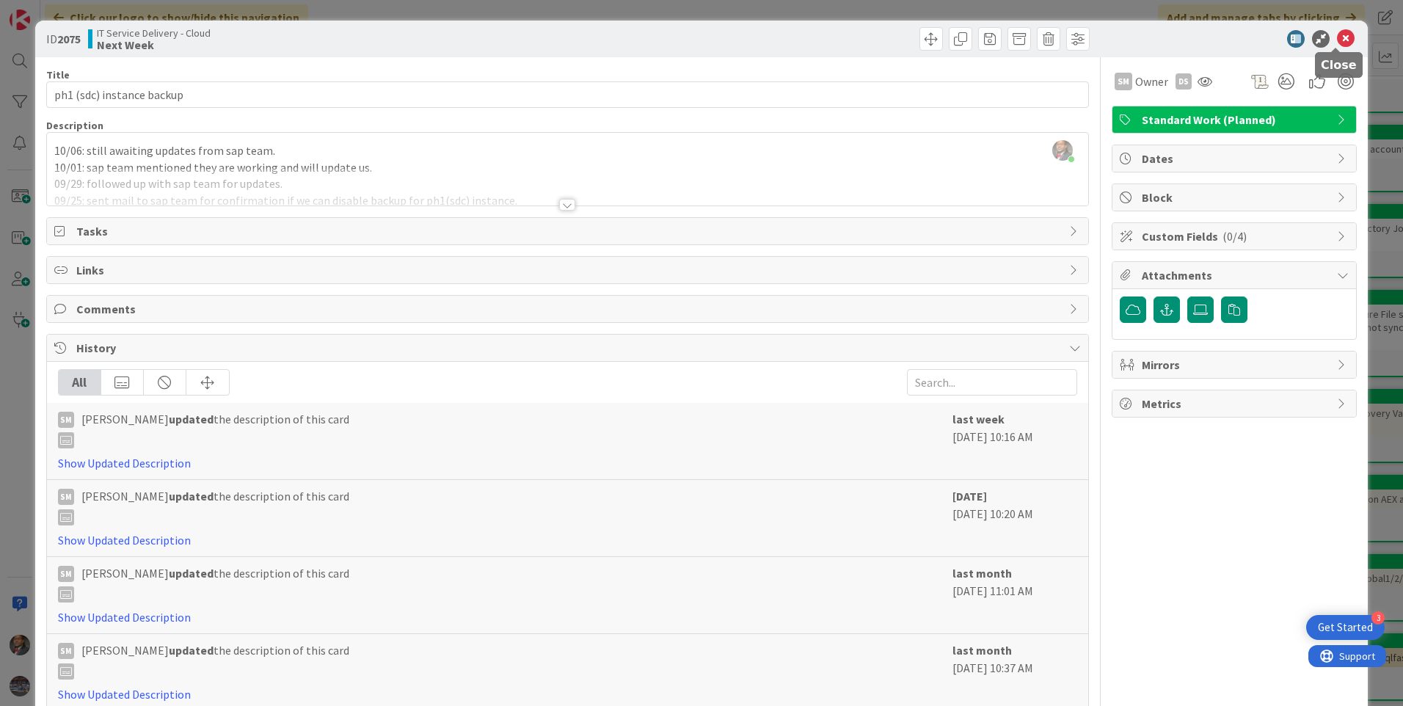
click at [1339, 37] on icon at bounding box center [1346, 39] width 18 height 18
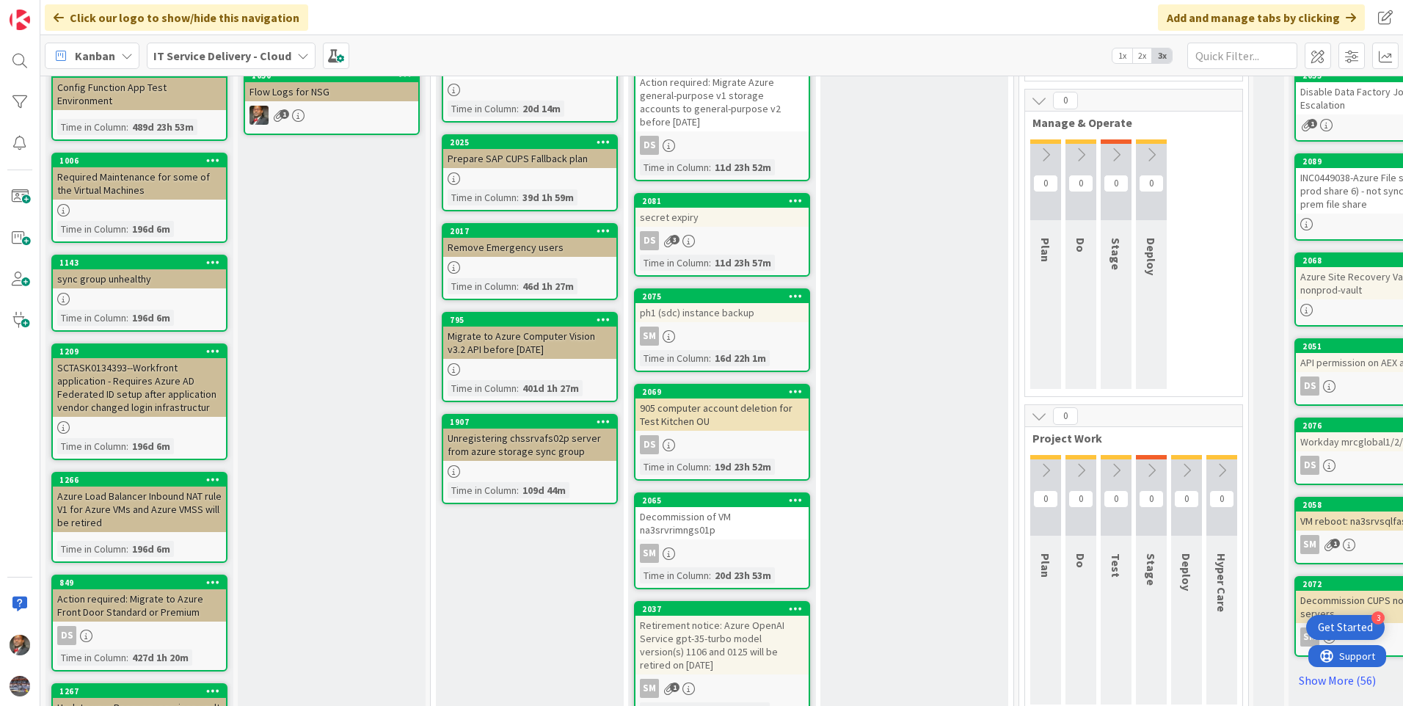
scroll to position [367, 0]
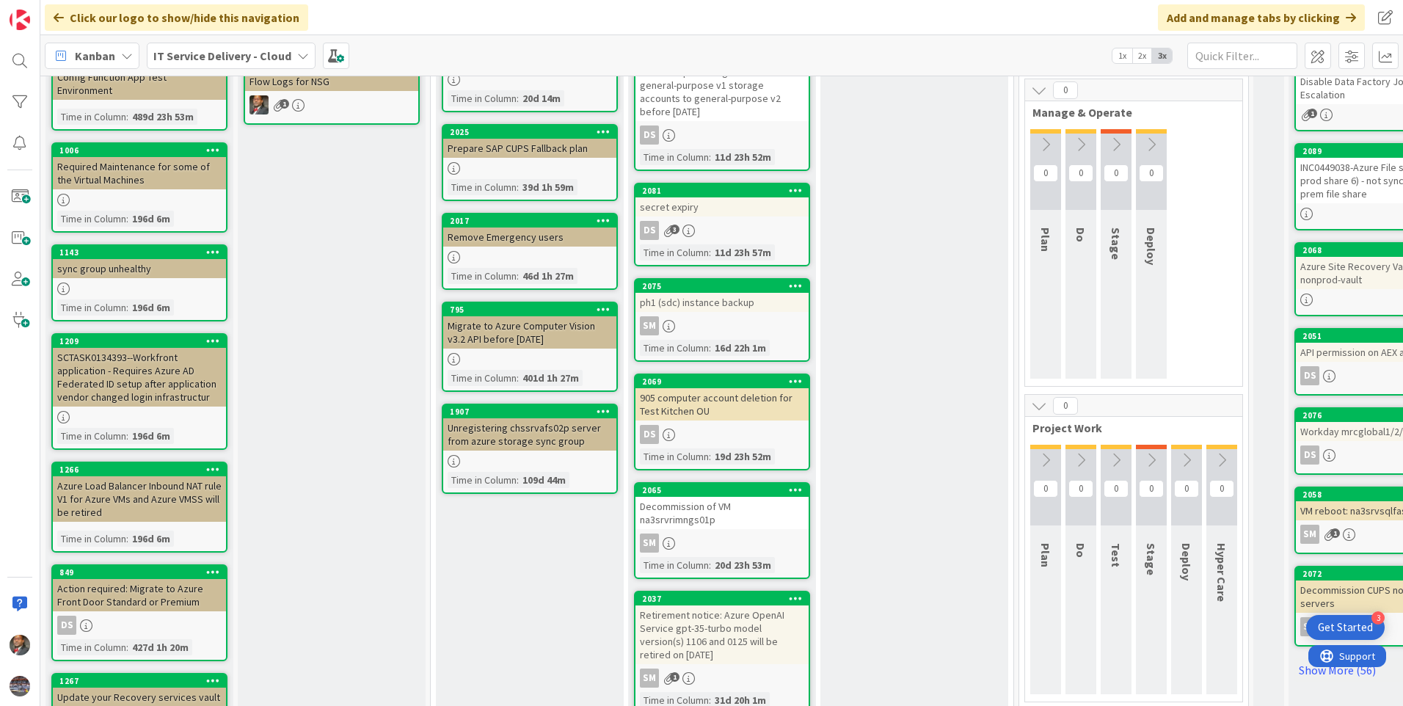
click at [694, 503] on div "Decommission of VM na3srvrimngs01p" at bounding box center [721, 513] width 173 height 32
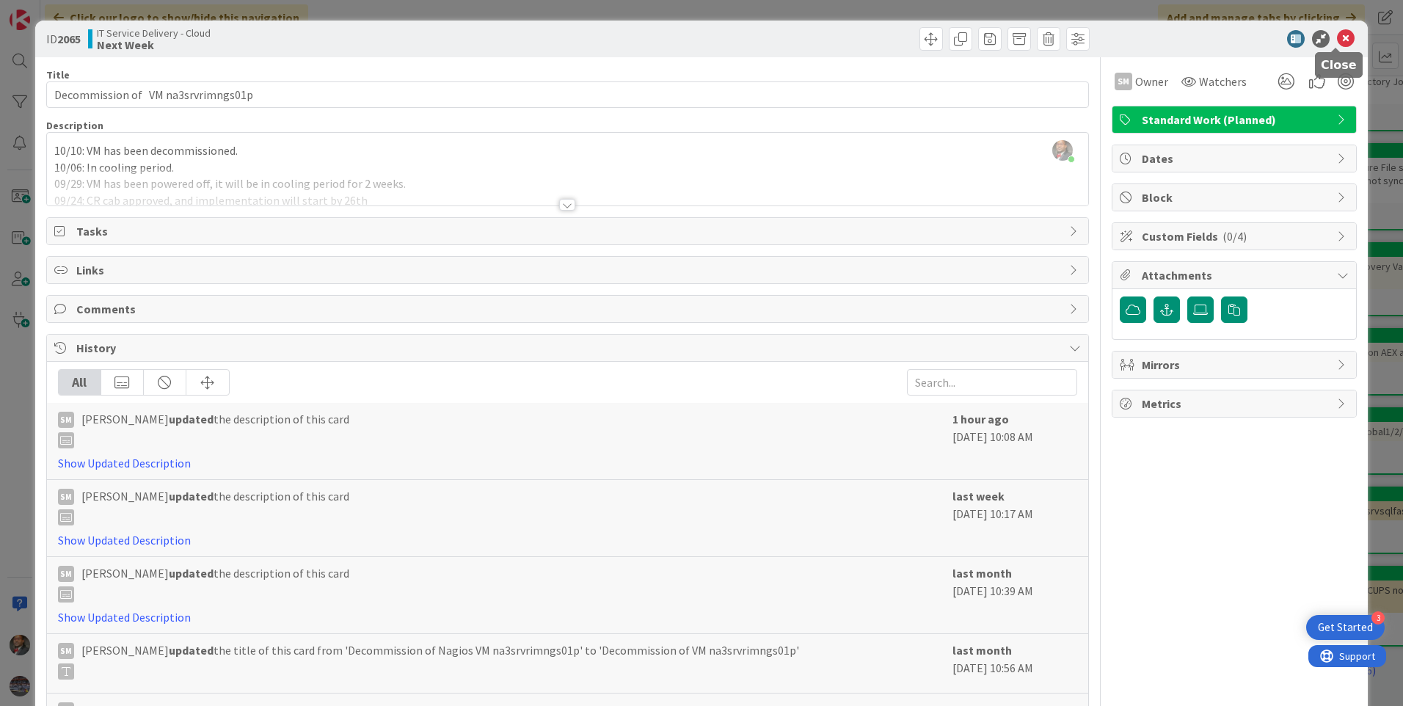
click at [1337, 39] on icon at bounding box center [1346, 39] width 18 height 18
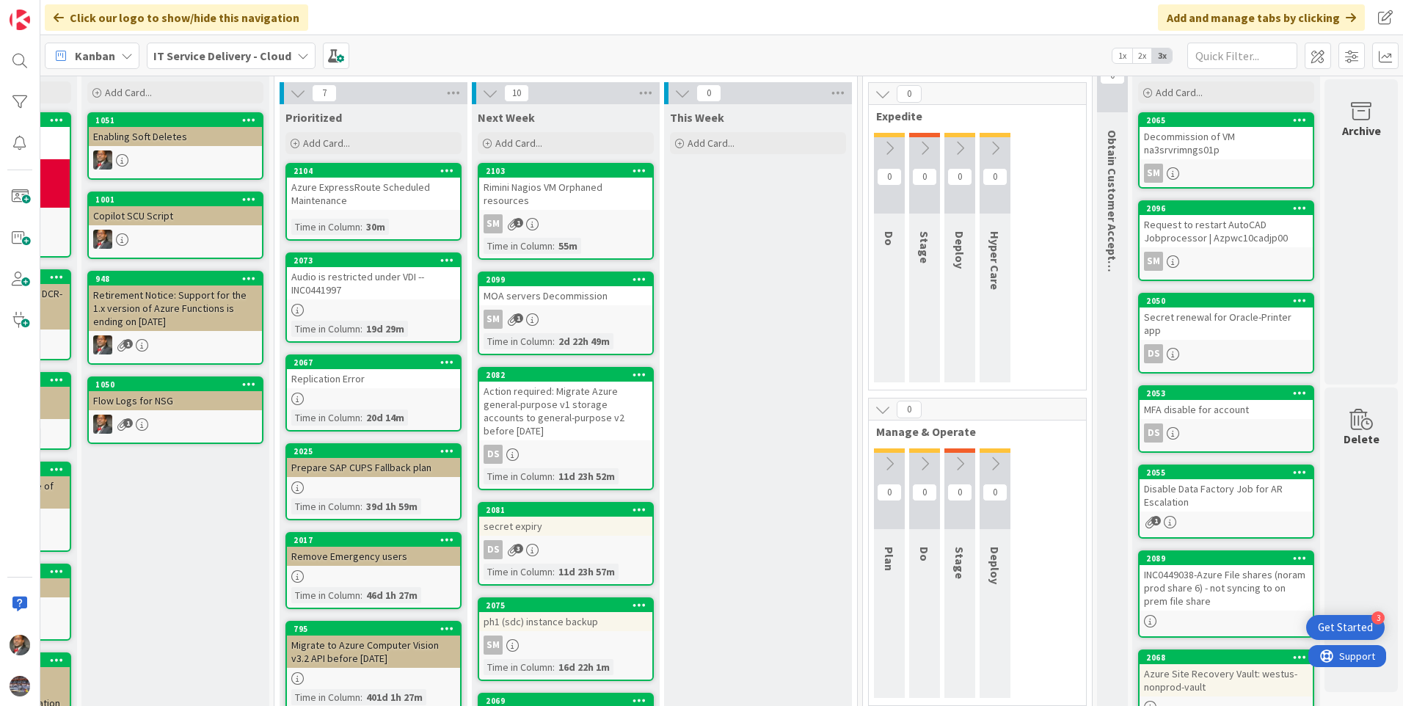
scroll to position [73, 167]
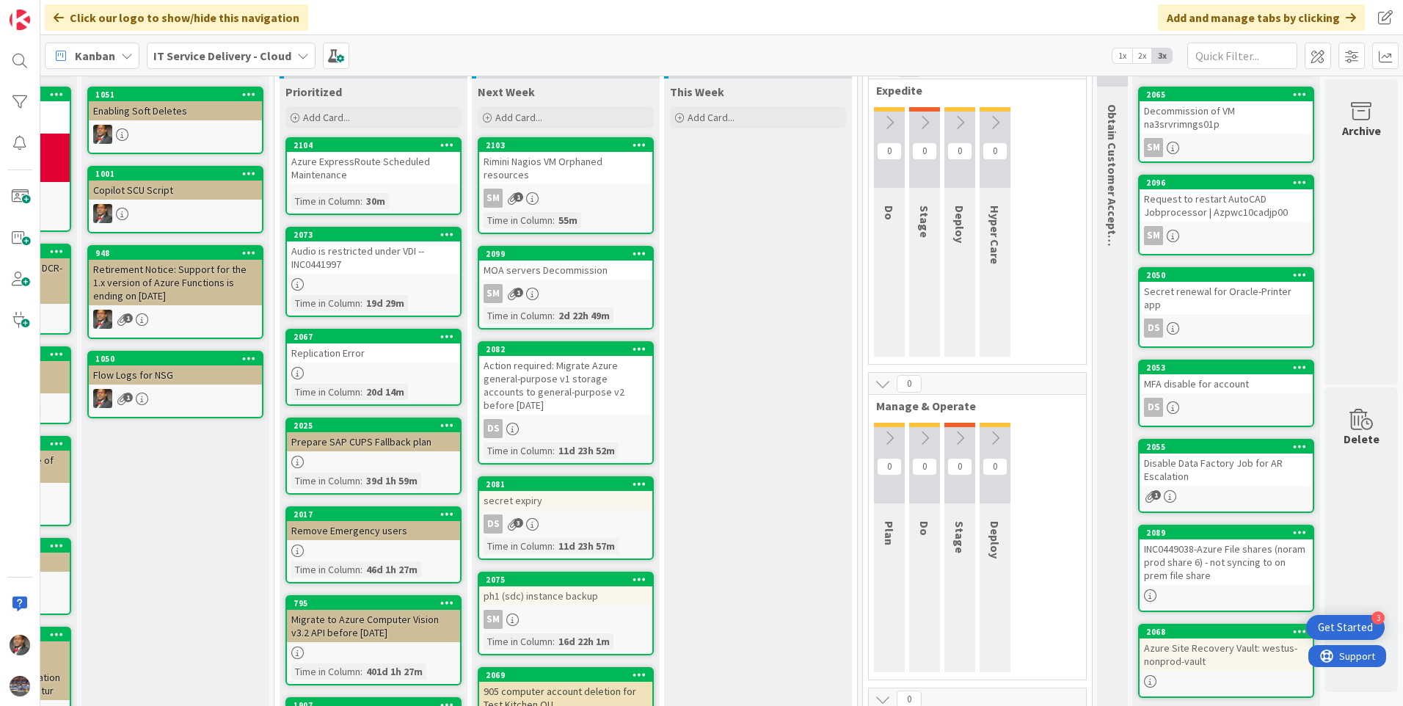
click at [564, 419] on div "DS" at bounding box center [565, 428] width 173 height 19
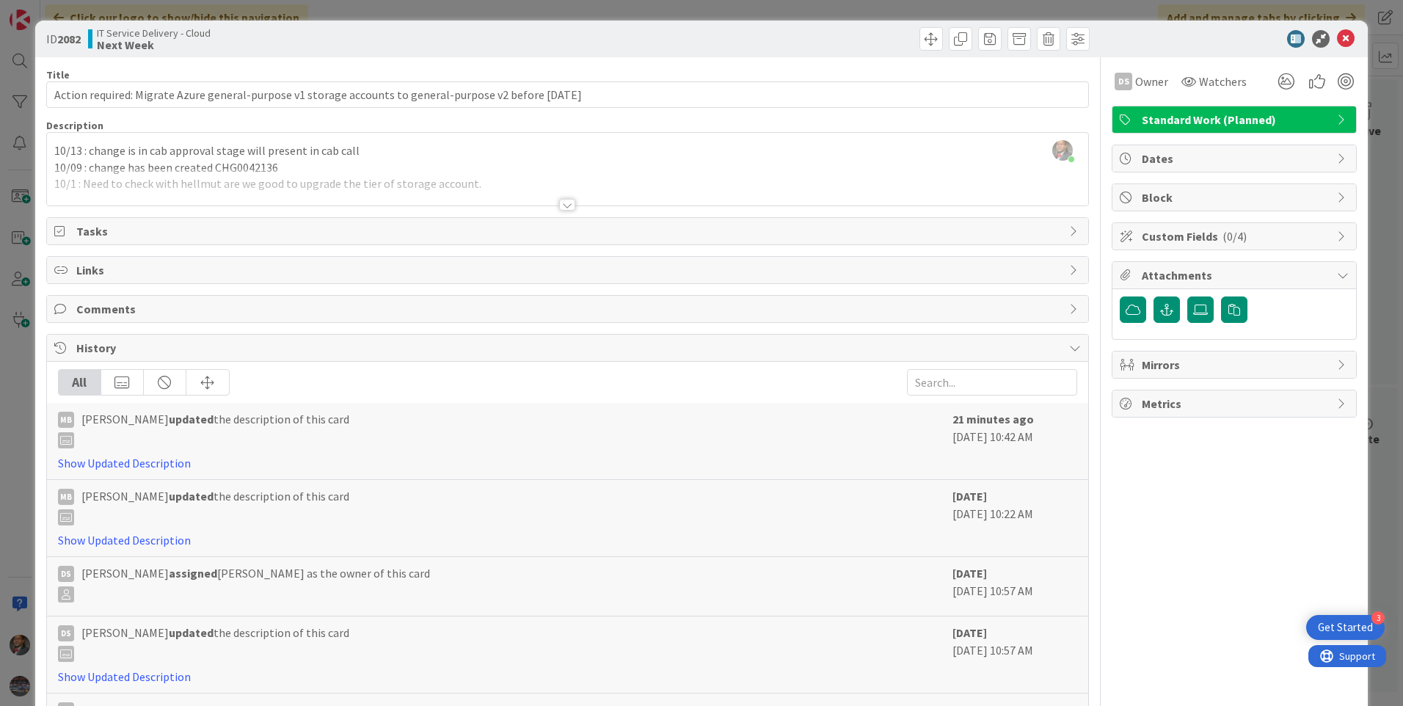
click at [559, 205] on div at bounding box center [567, 205] width 16 height 12
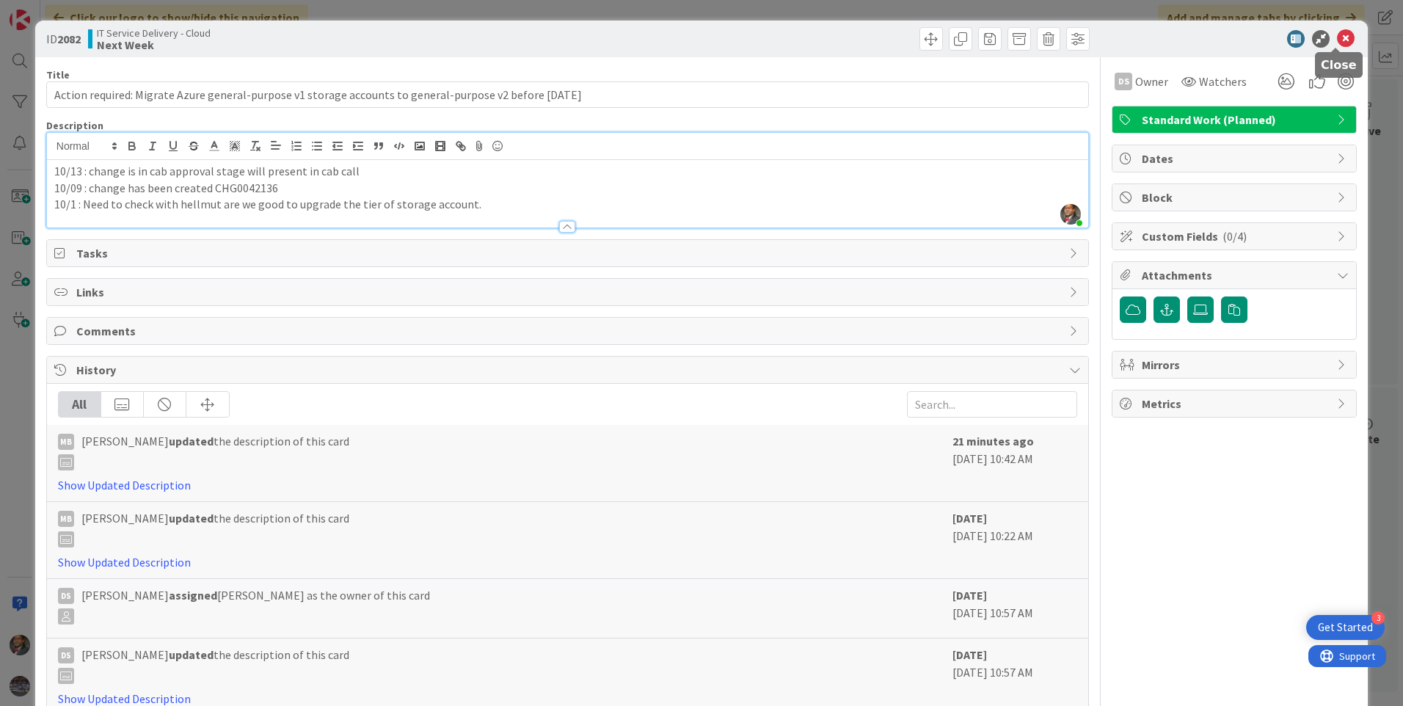
click at [1337, 37] on icon at bounding box center [1346, 39] width 18 height 18
